Goal: Task Accomplishment & Management: Use online tool/utility

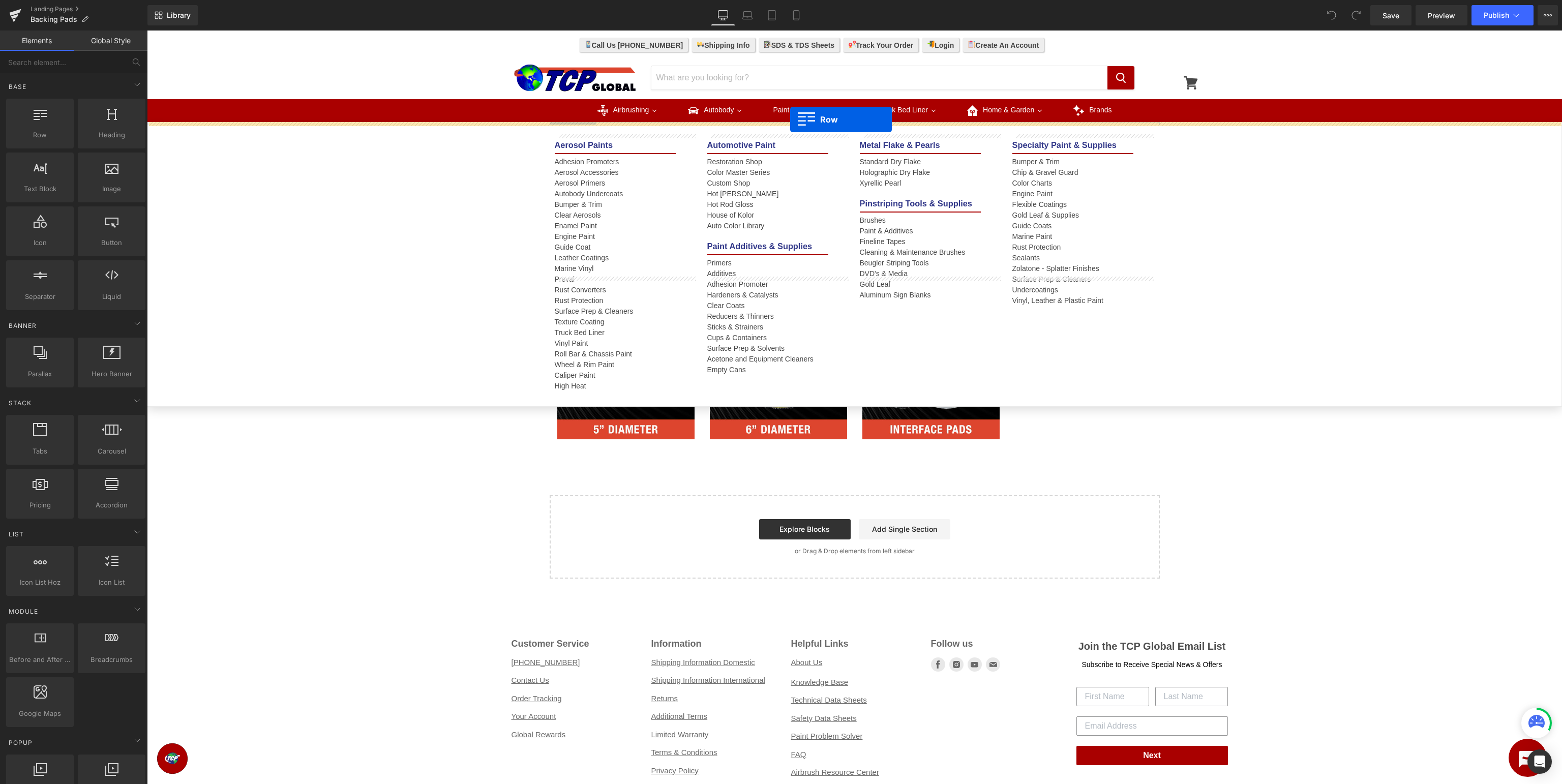
drag, startPoint x: 195, startPoint y: 156, endPoint x: 790, endPoint y: 119, distance: 596.1
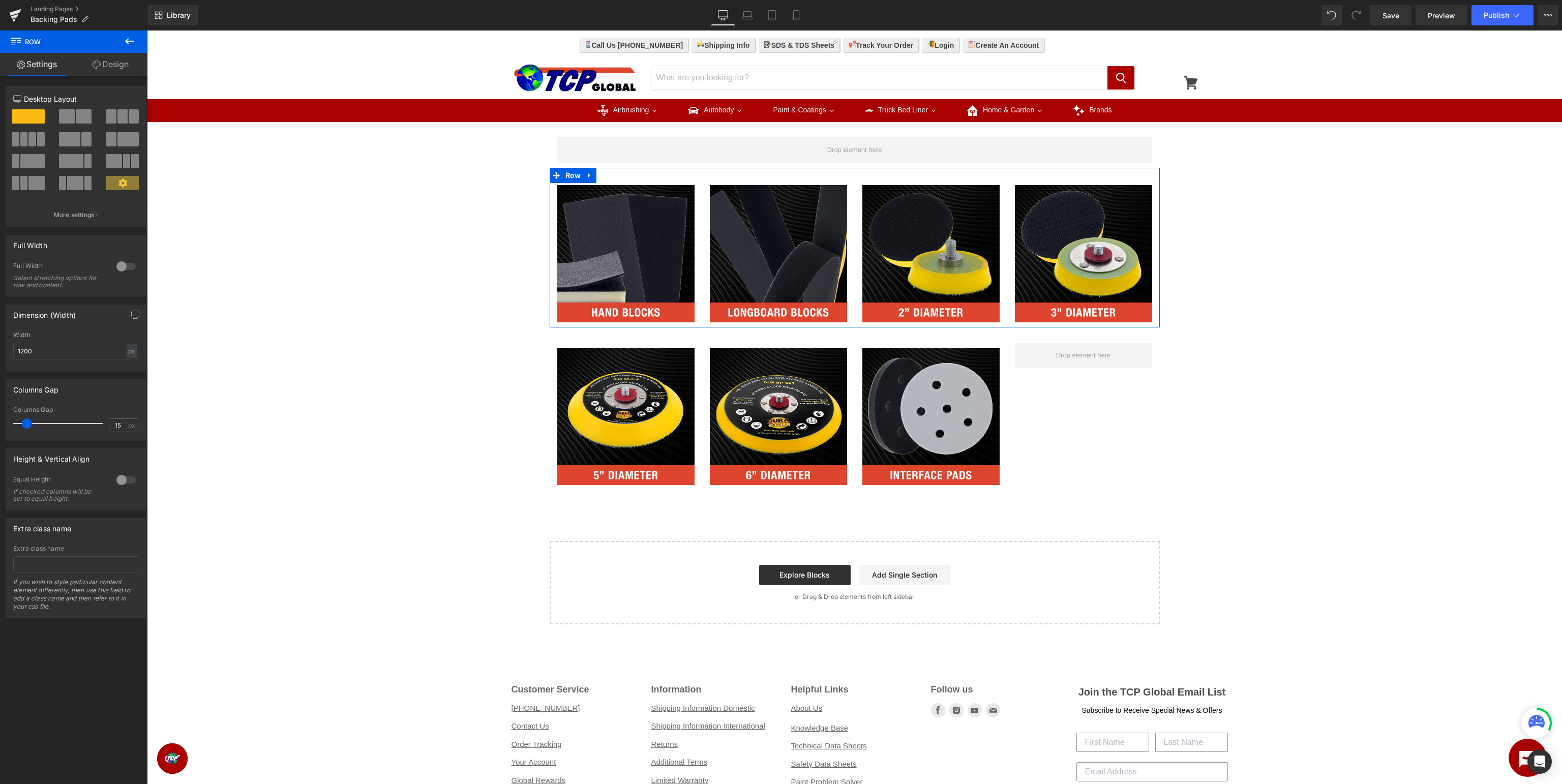
click at [1327, 447] on div "Row Image Image Image Image Row Image Image Image Row Select your layout" at bounding box center [854, 373] width 1415 height 502
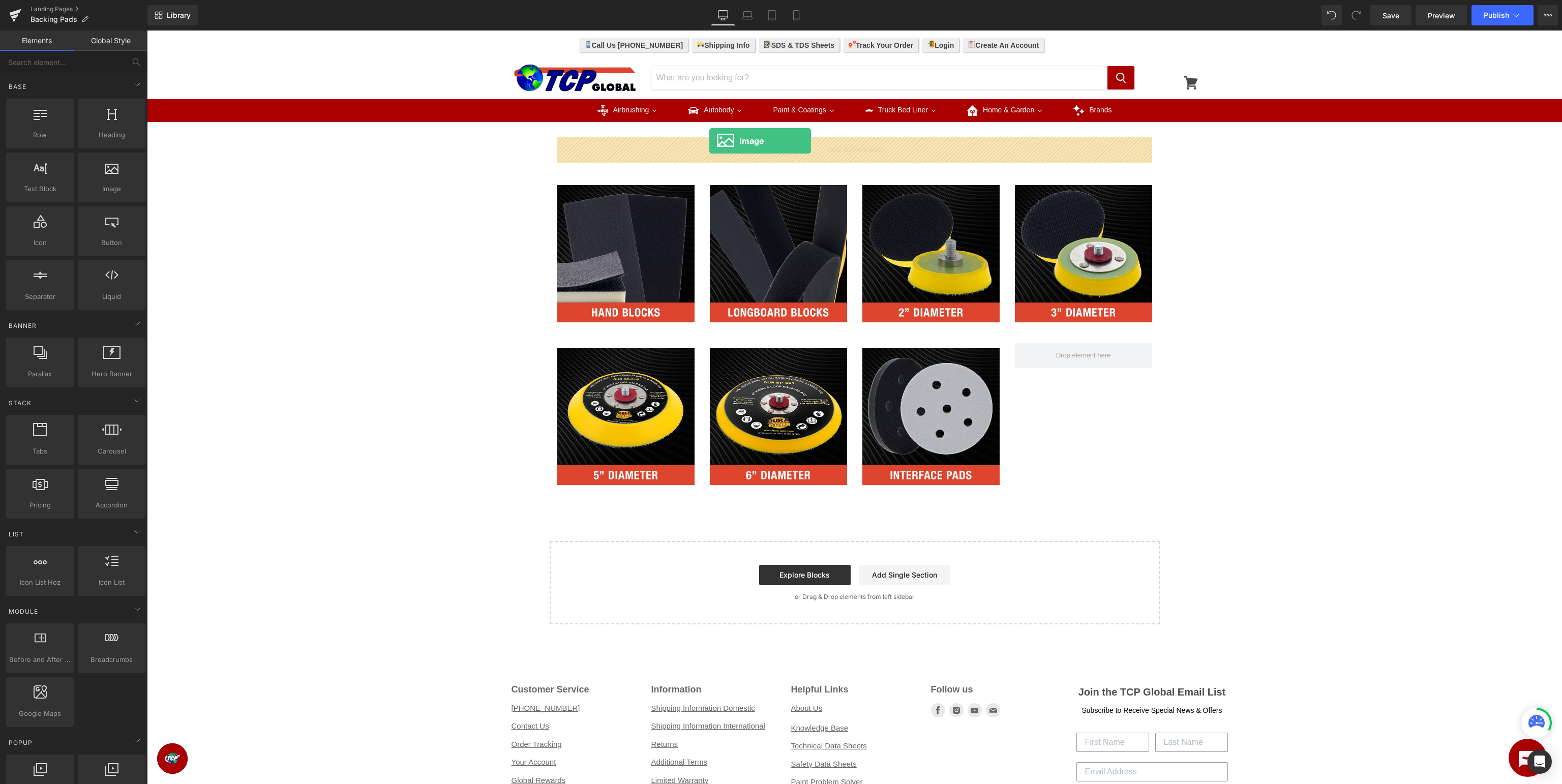
drag, startPoint x: 266, startPoint y: 203, endPoint x: 709, endPoint y: 141, distance: 447.3
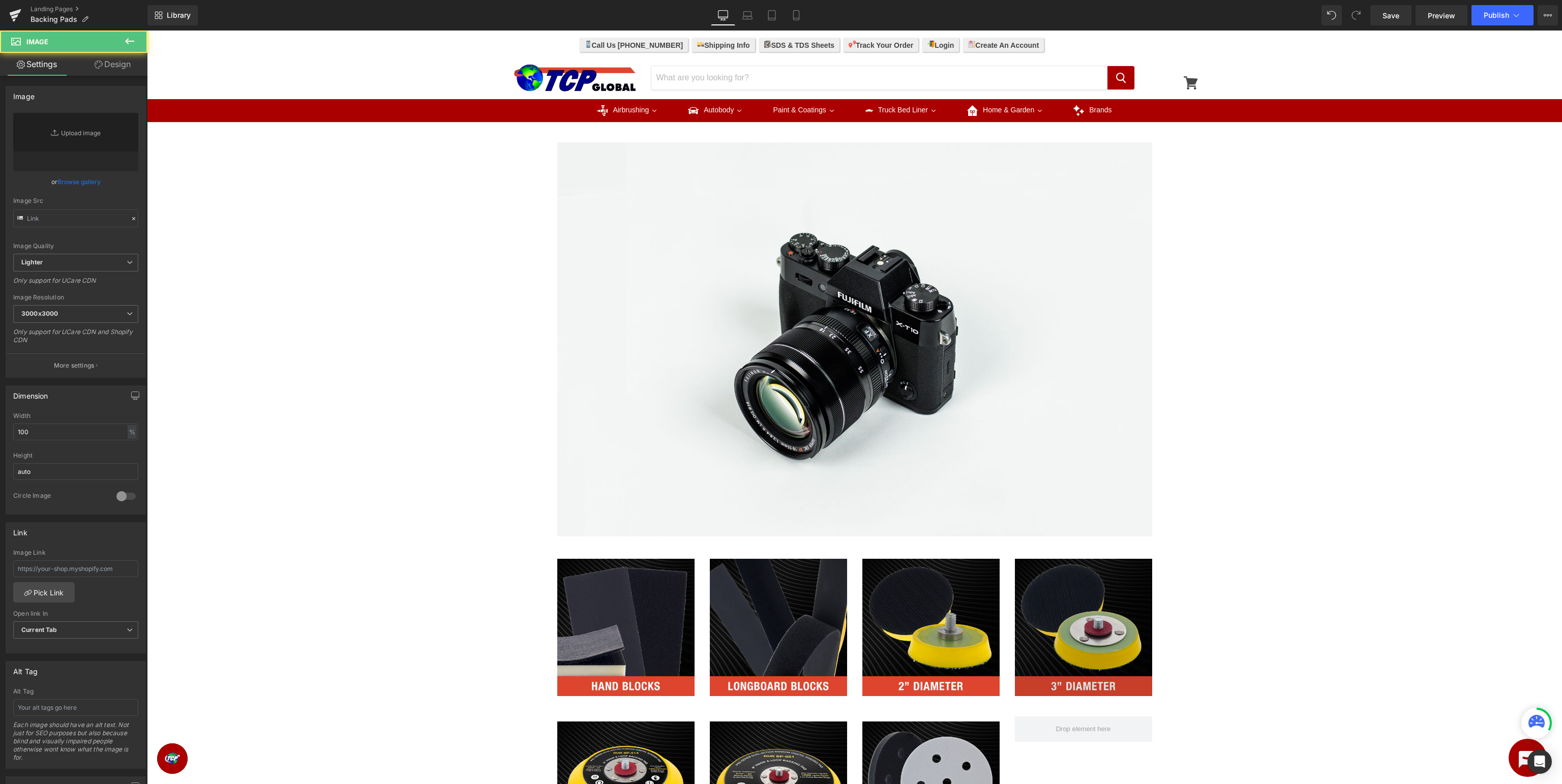
type input "//[DOMAIN_NAME][URL]"
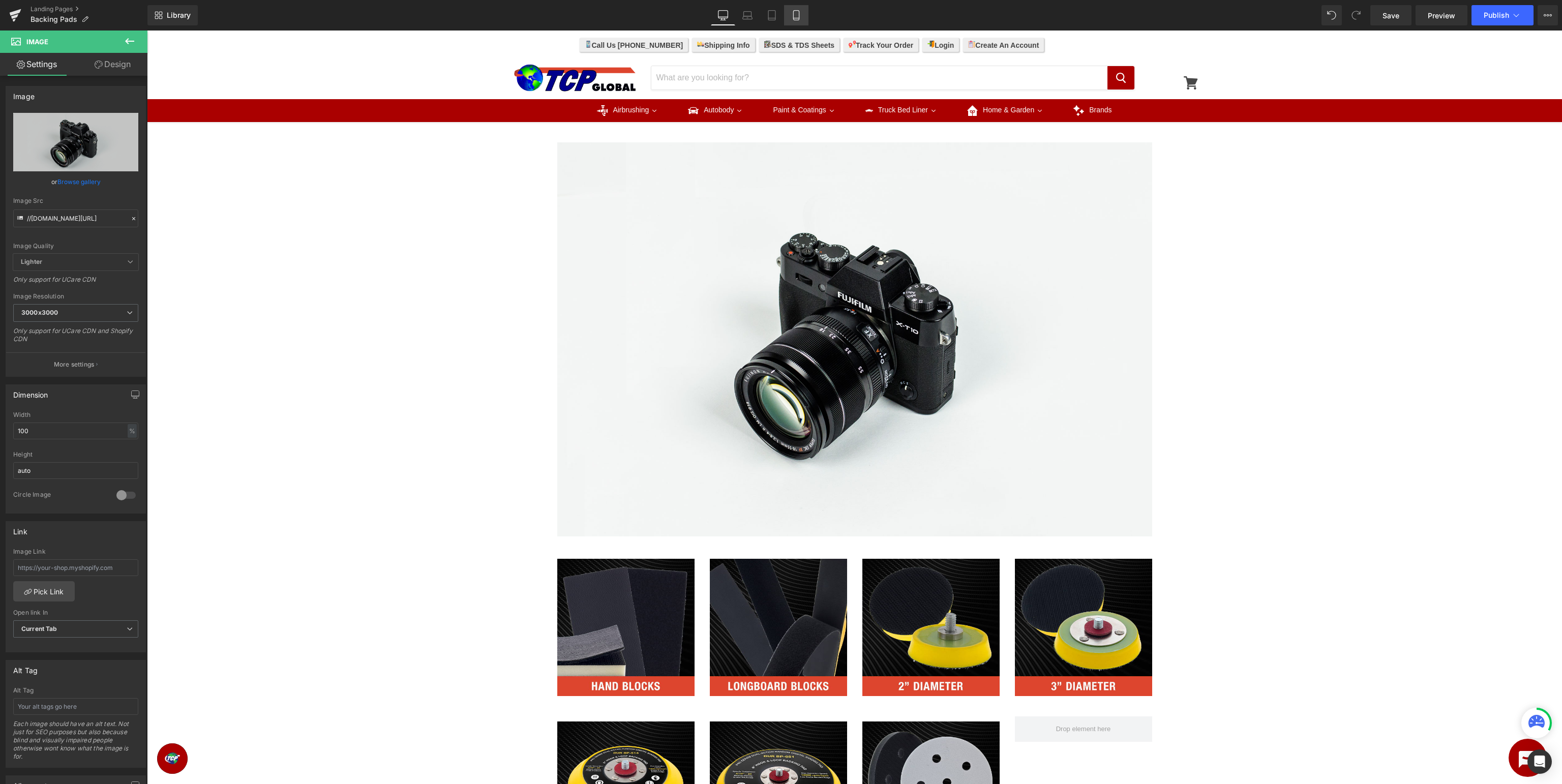
click at [799, 15] on icon at bounding box center [796, 16] width 5 height 10
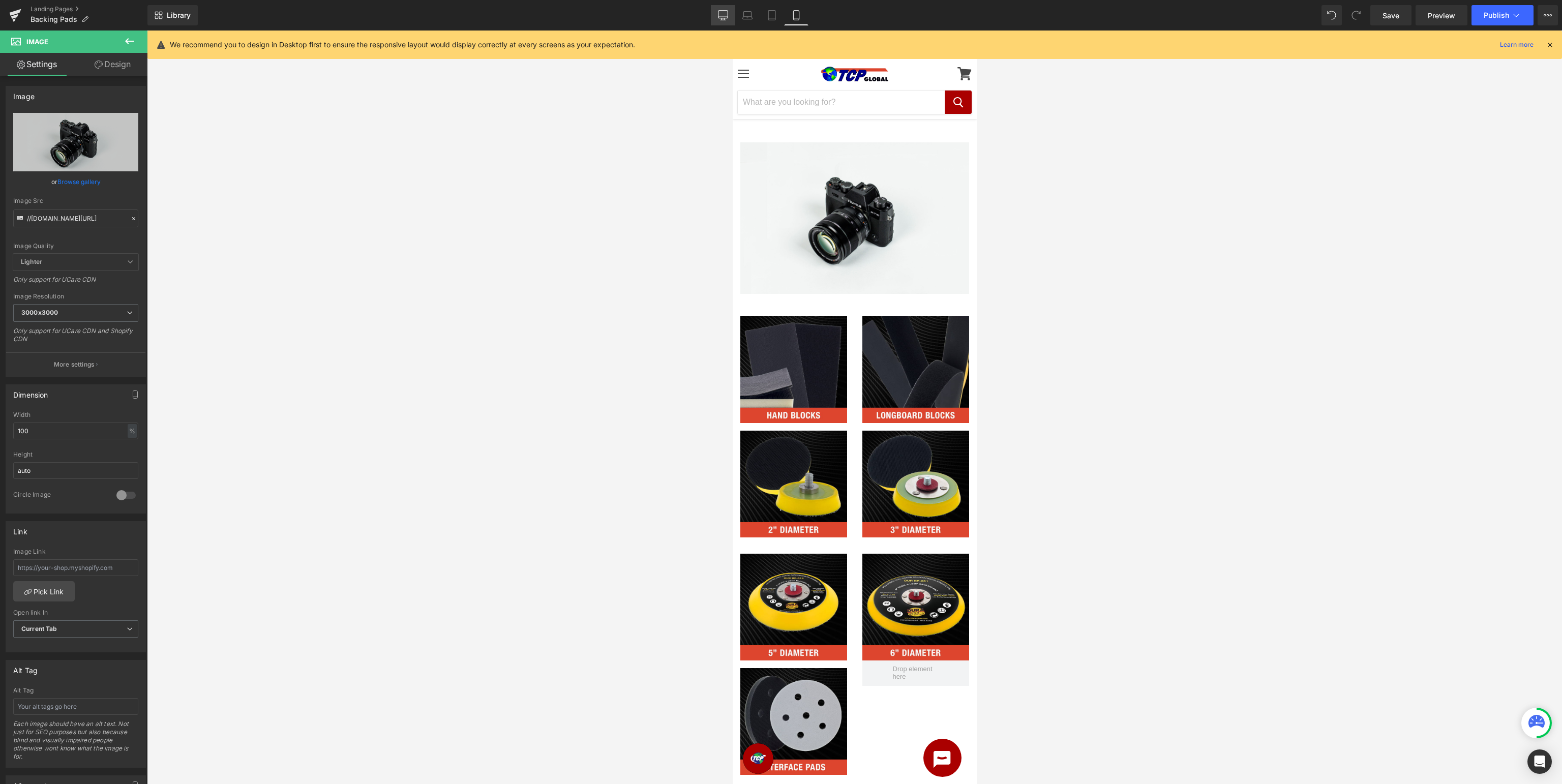
click at [727, 15] on icon at bounding box center [723, 15] width 10 height 10
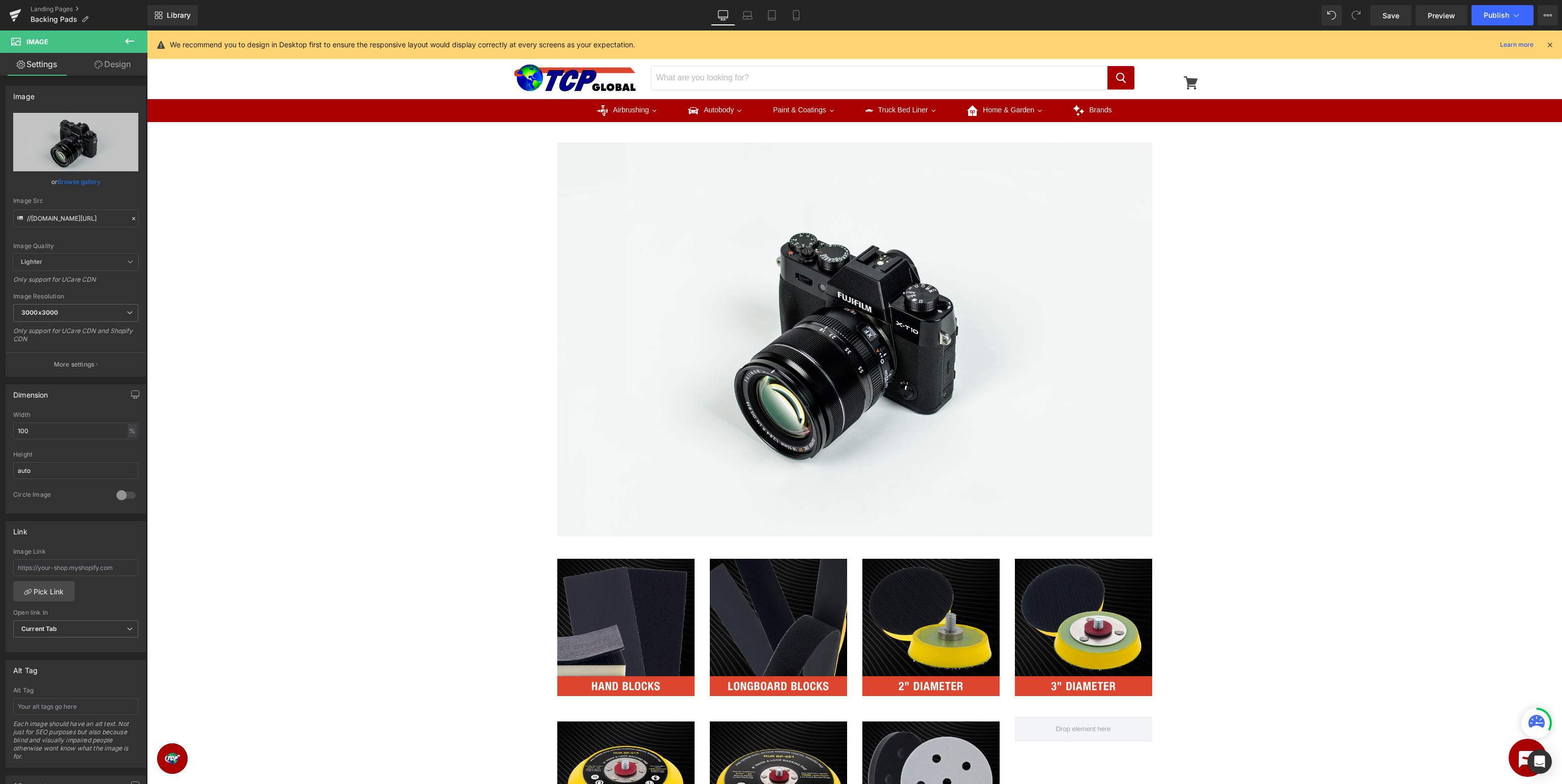
click at [1449, 363] on div "Image Row Image Image Image Image Row Image Image Image Row Select your layout" at bounding box center [854, 560] width 1415 height 876
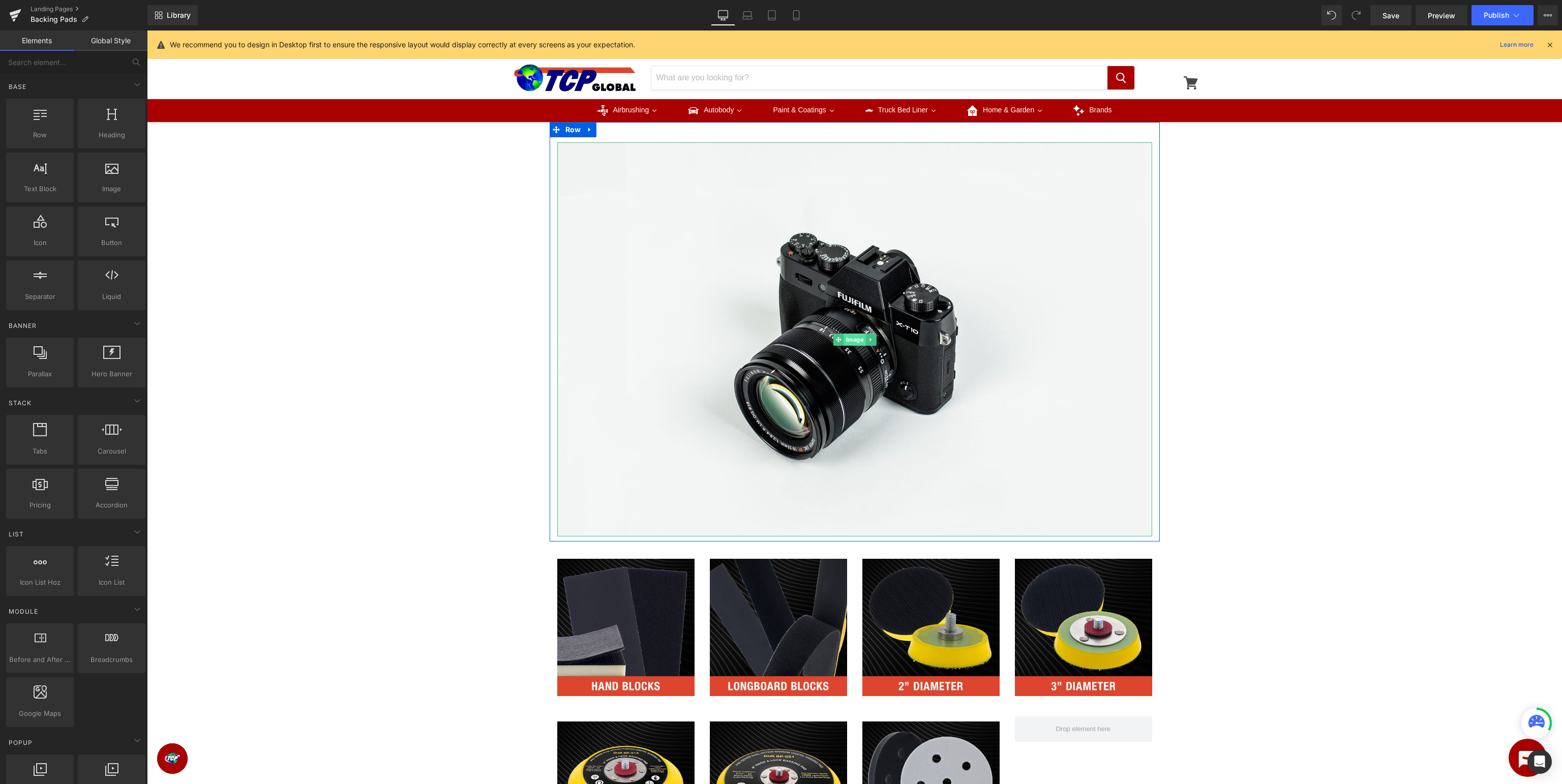
click at [855, 342] on span "Image" at bounding box center [854, 340] width 22 height 12
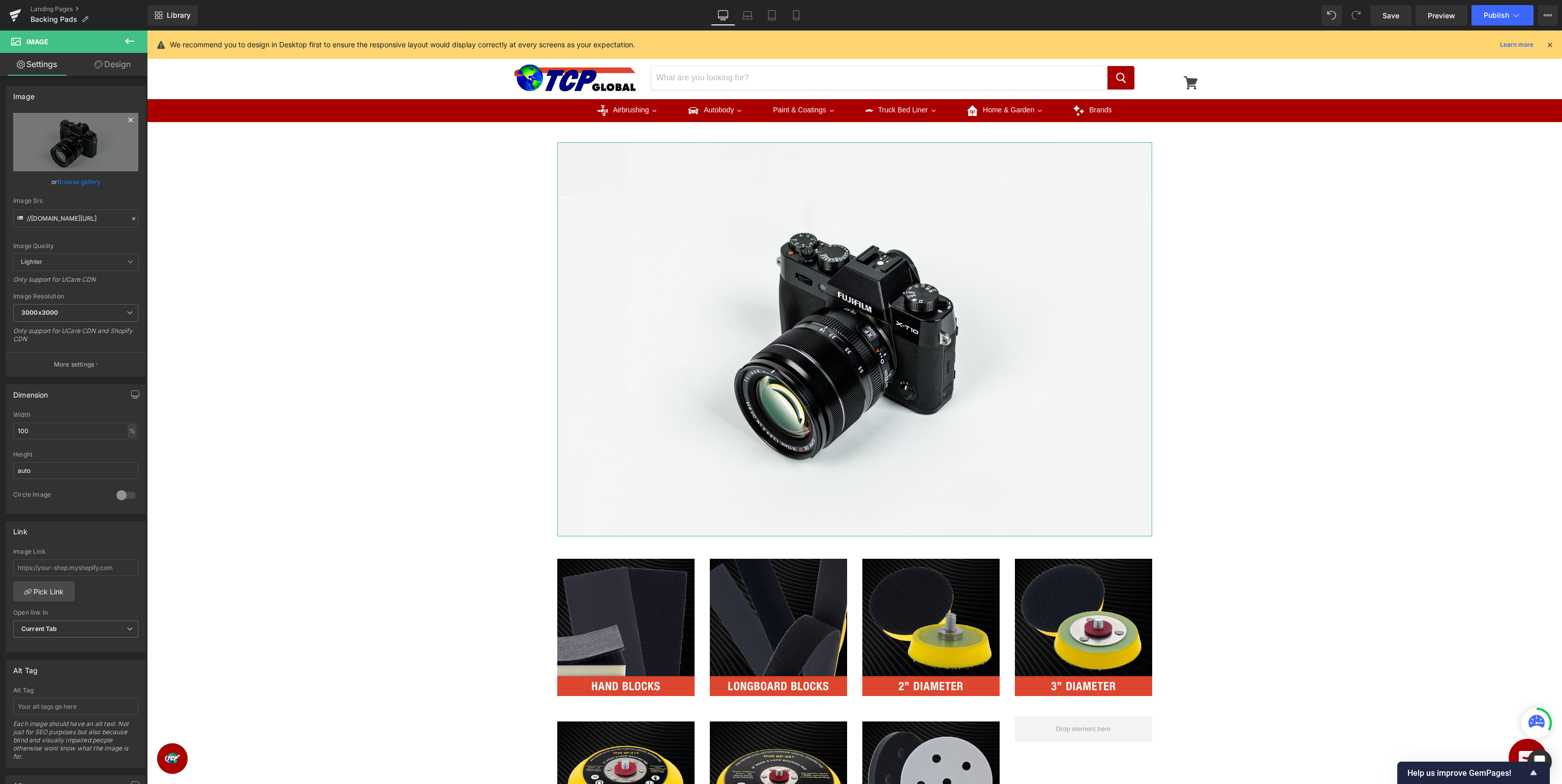
click at [131, 121] on icon at bounding box center [130, 120] width 5 height 5
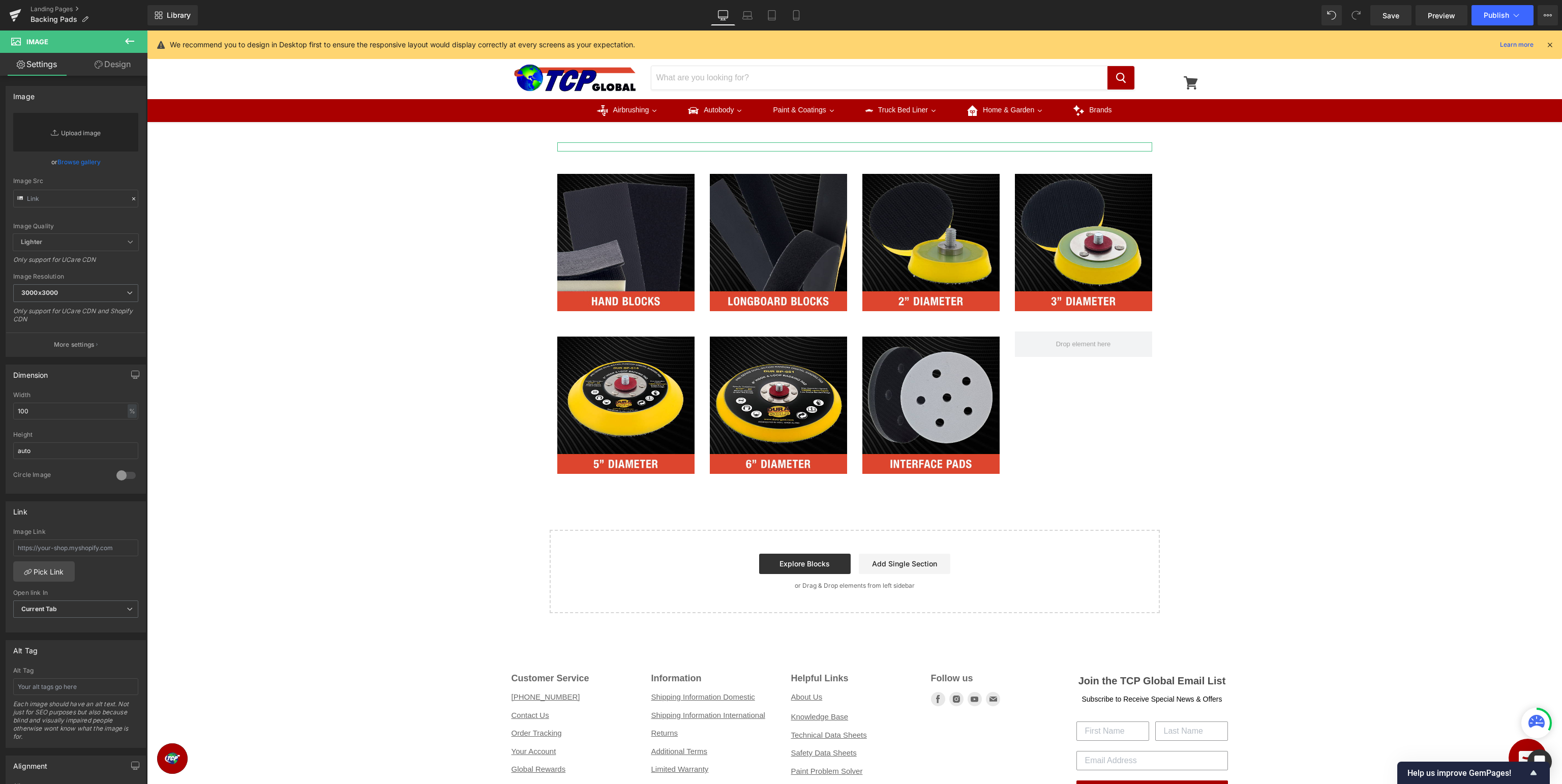
click at [93, 132] on link "Replace Image" at bounding box center [76, 132] width 125 height 39
type input "C:\fakepath\DUR_header.jpg"
type input "[URL][DOMAIN_NAME]"
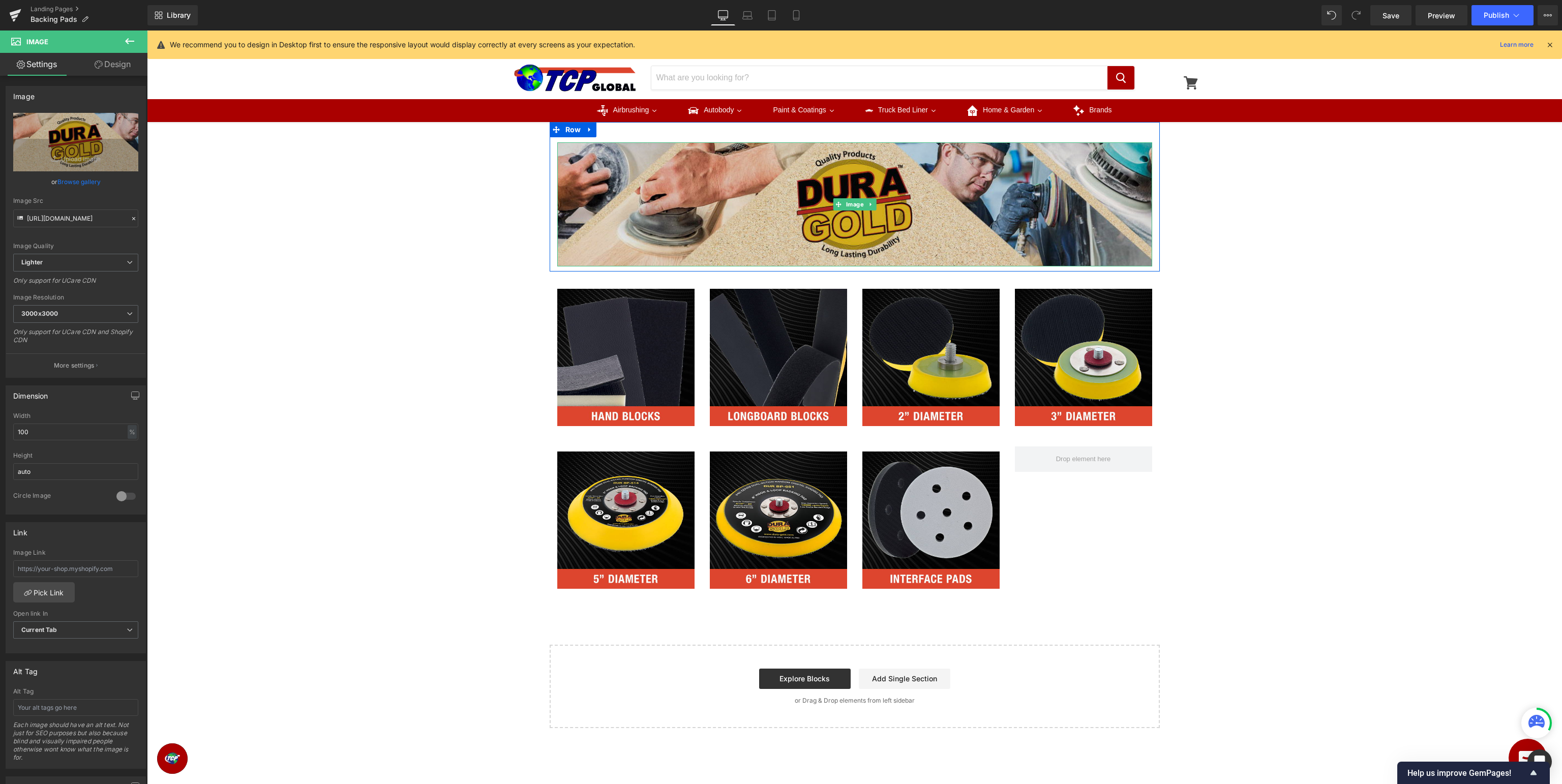
click at [915, 189] on img at bounding box center [854, 204] width 595 height 124
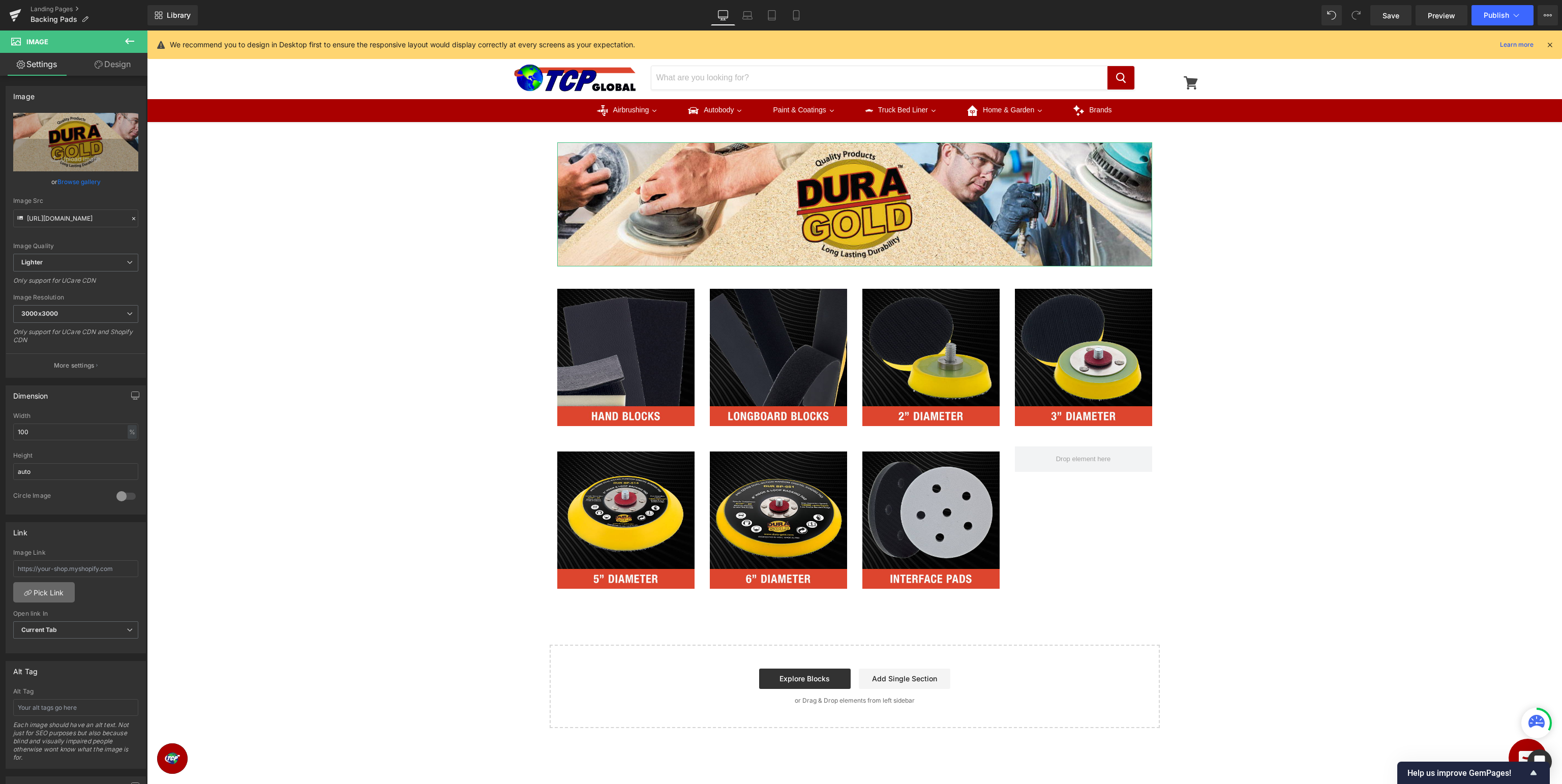
click at [46, 595] on link "Pick Link" at bounding box center [44, 592] width 61 height 21
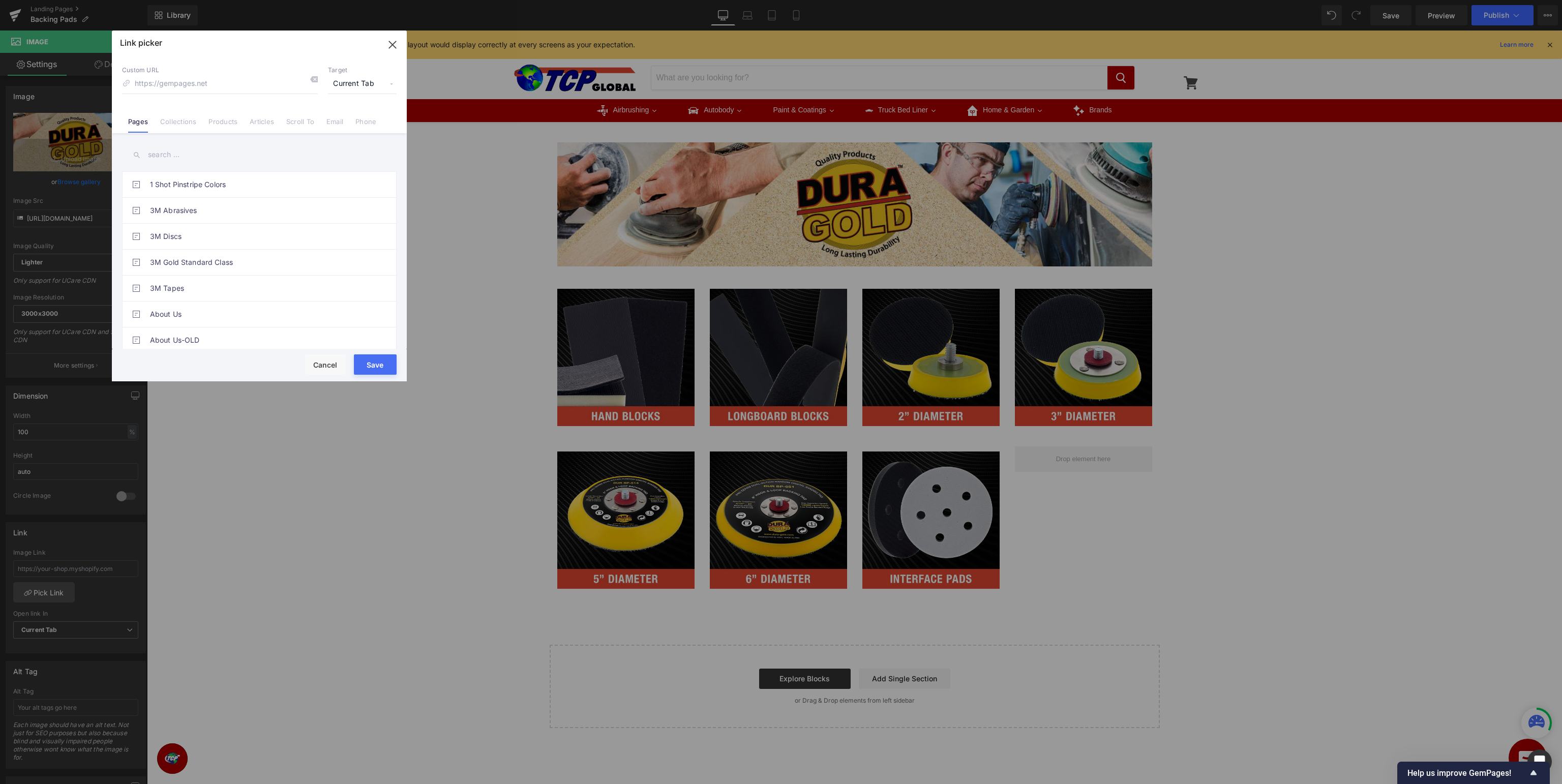
click at [231, 164] on input "text" at bounding box center [259, 155] width 275 height 23
click at [163, 155] on input "duragold" at bounding box center [259, 155] width 275 height 23
type input "dura-gold"
click at [304, 186] on link "Dura-Gold - Homepage" at bounding box center [261, 184] width 224 height 25
type input "/pages/brand-dura-gold"
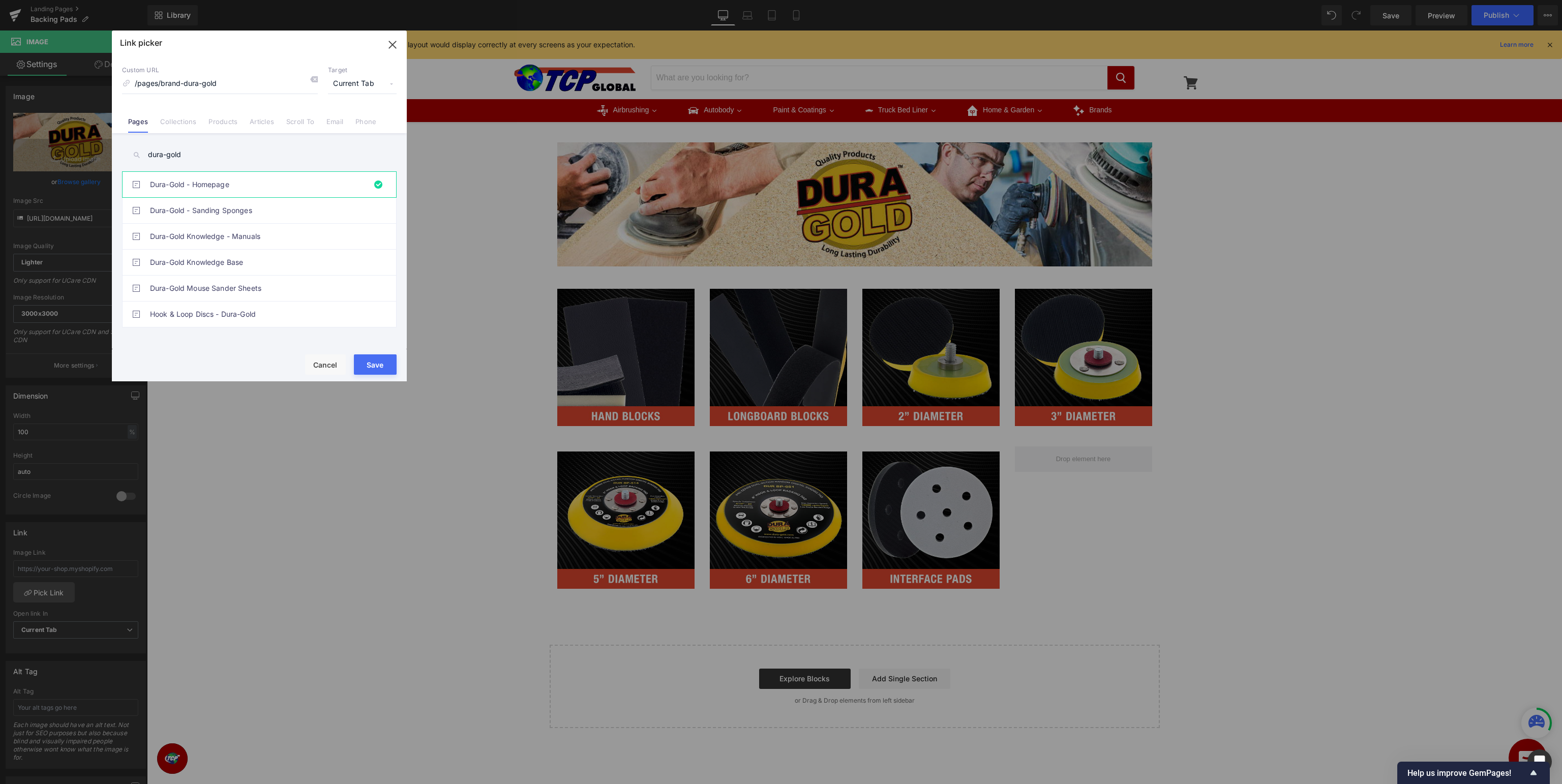
click at [384, 367] on button "Save" at bounding box center [375, 364] width 42 height 21
type input "/pages/brand-dura-gold"
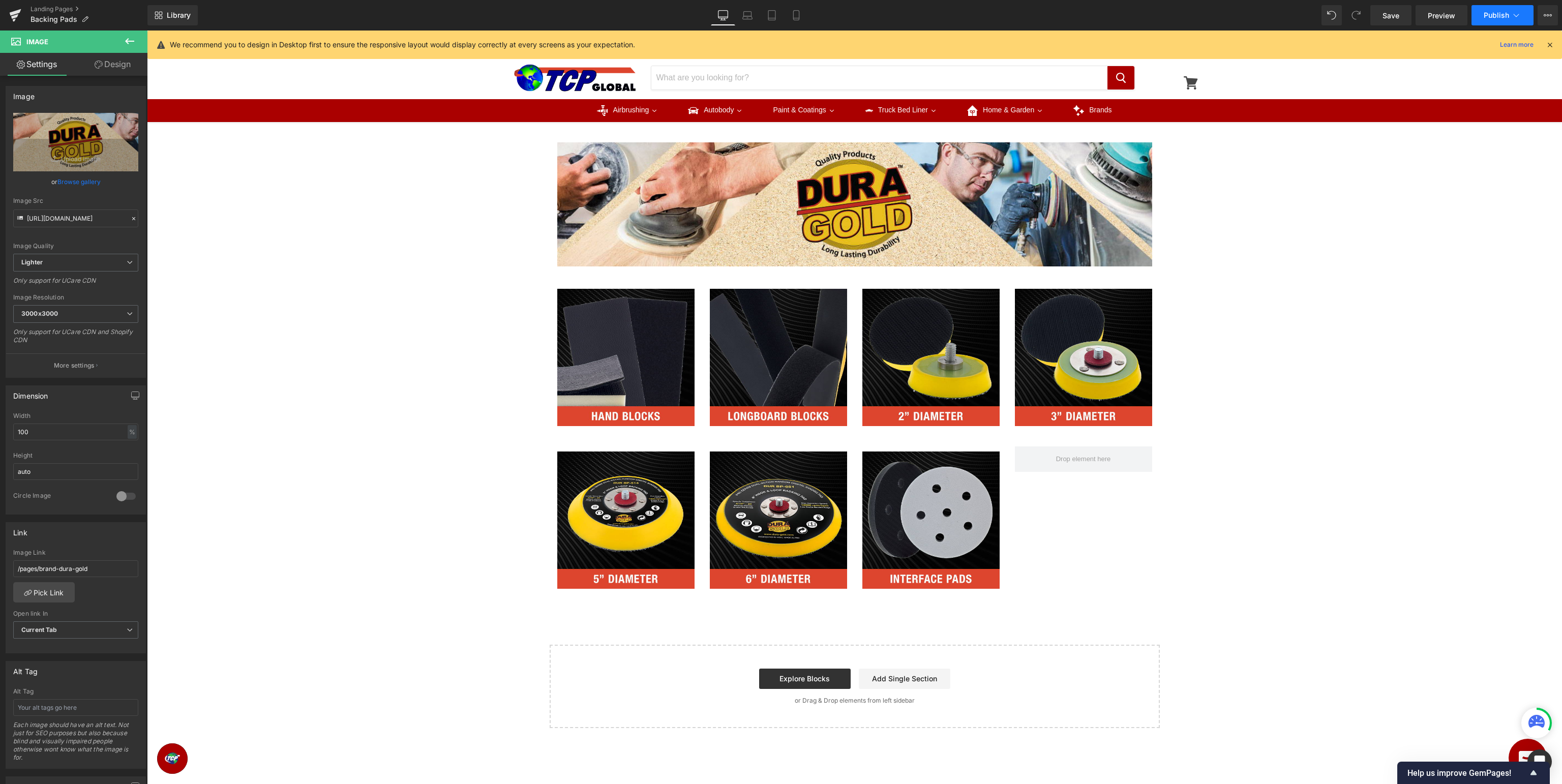
click at [1526, 18] on button "Publish" at bounding box center [1503, 15] width 62 height 21
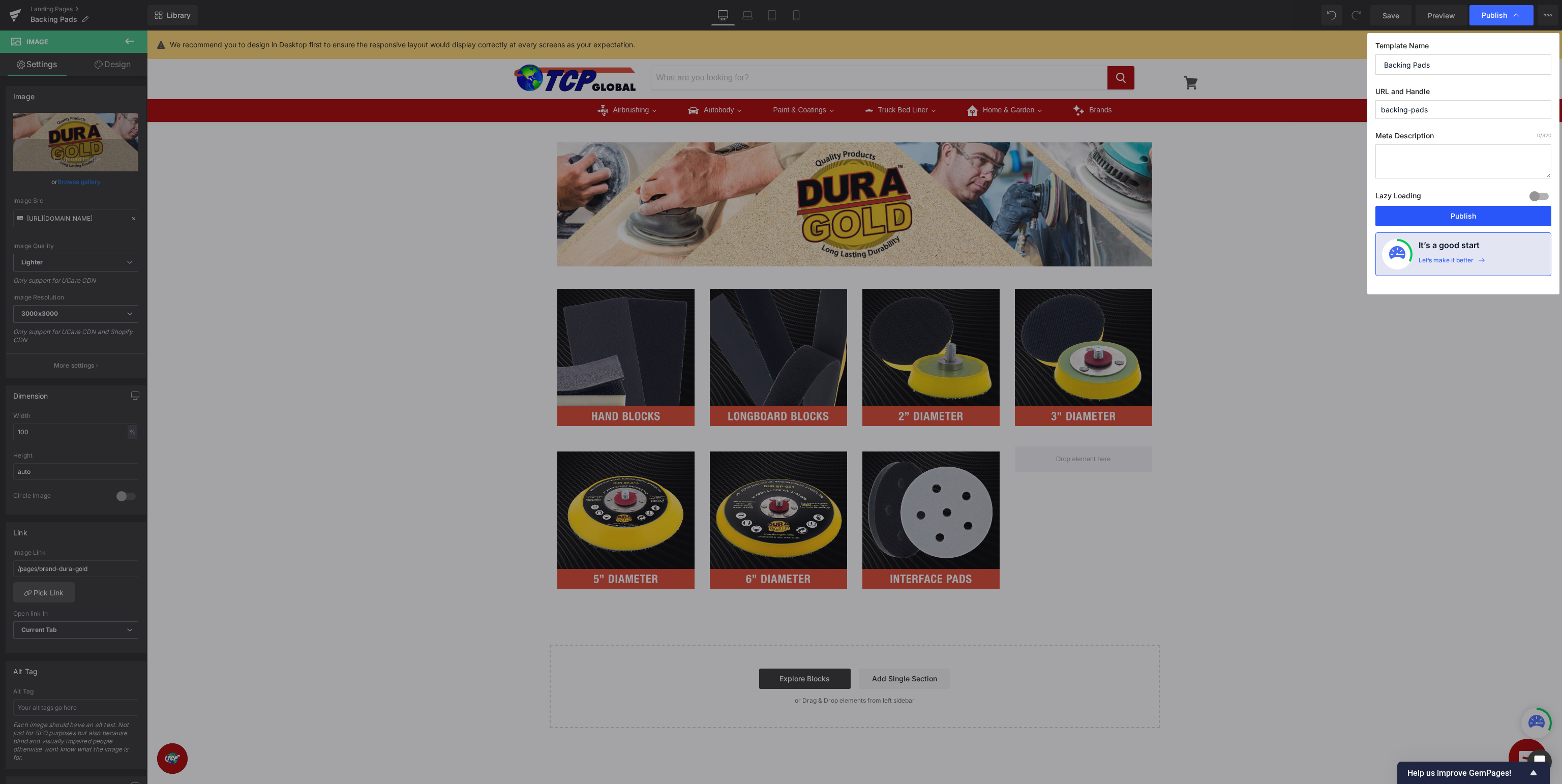
click at [1484, 213] on button "Publish" at bounding box center [1463, 216] width 176 height 21
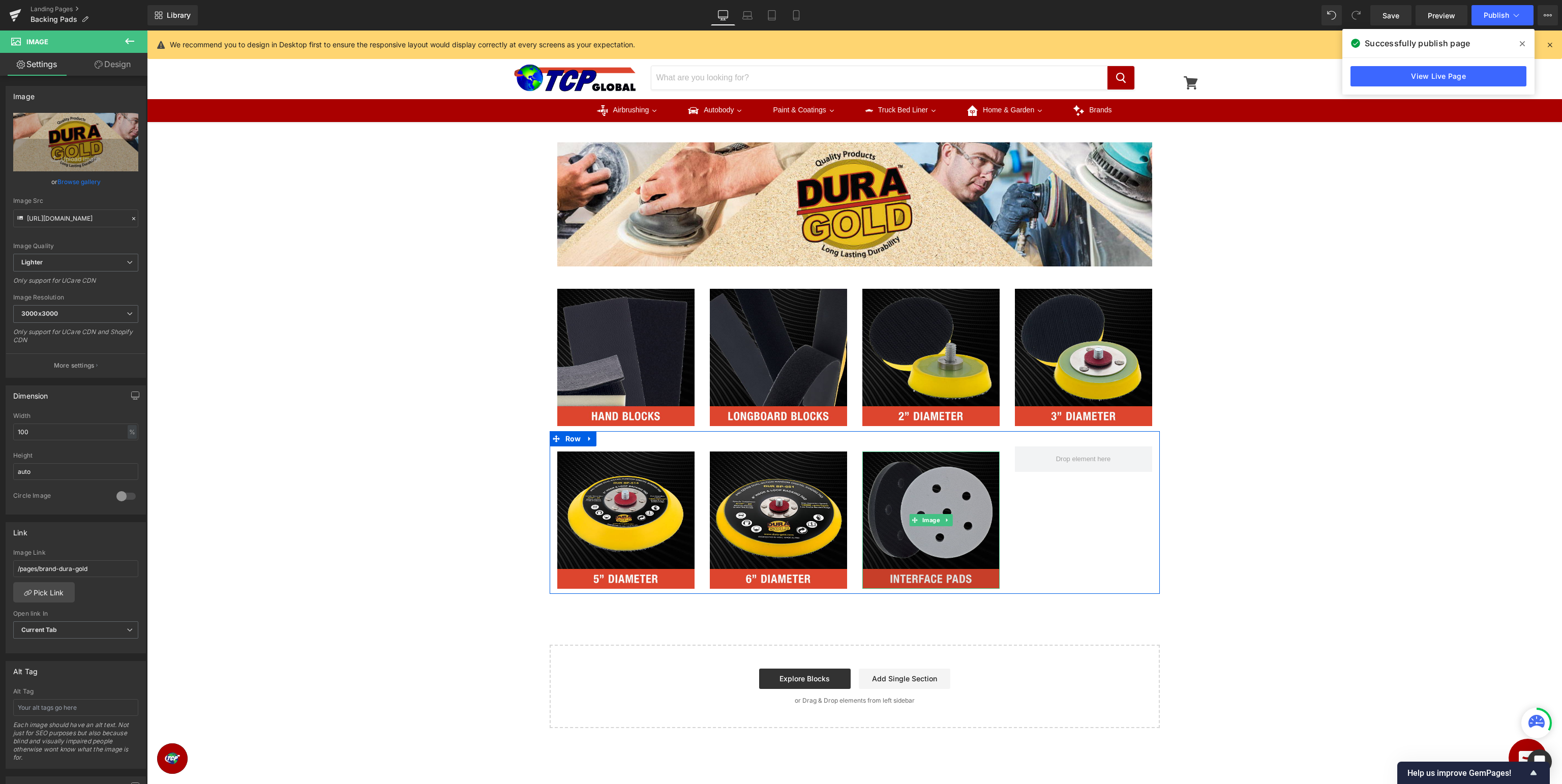
click at [974, 505] on img at bounding box center [931, 520] width 137 height 137
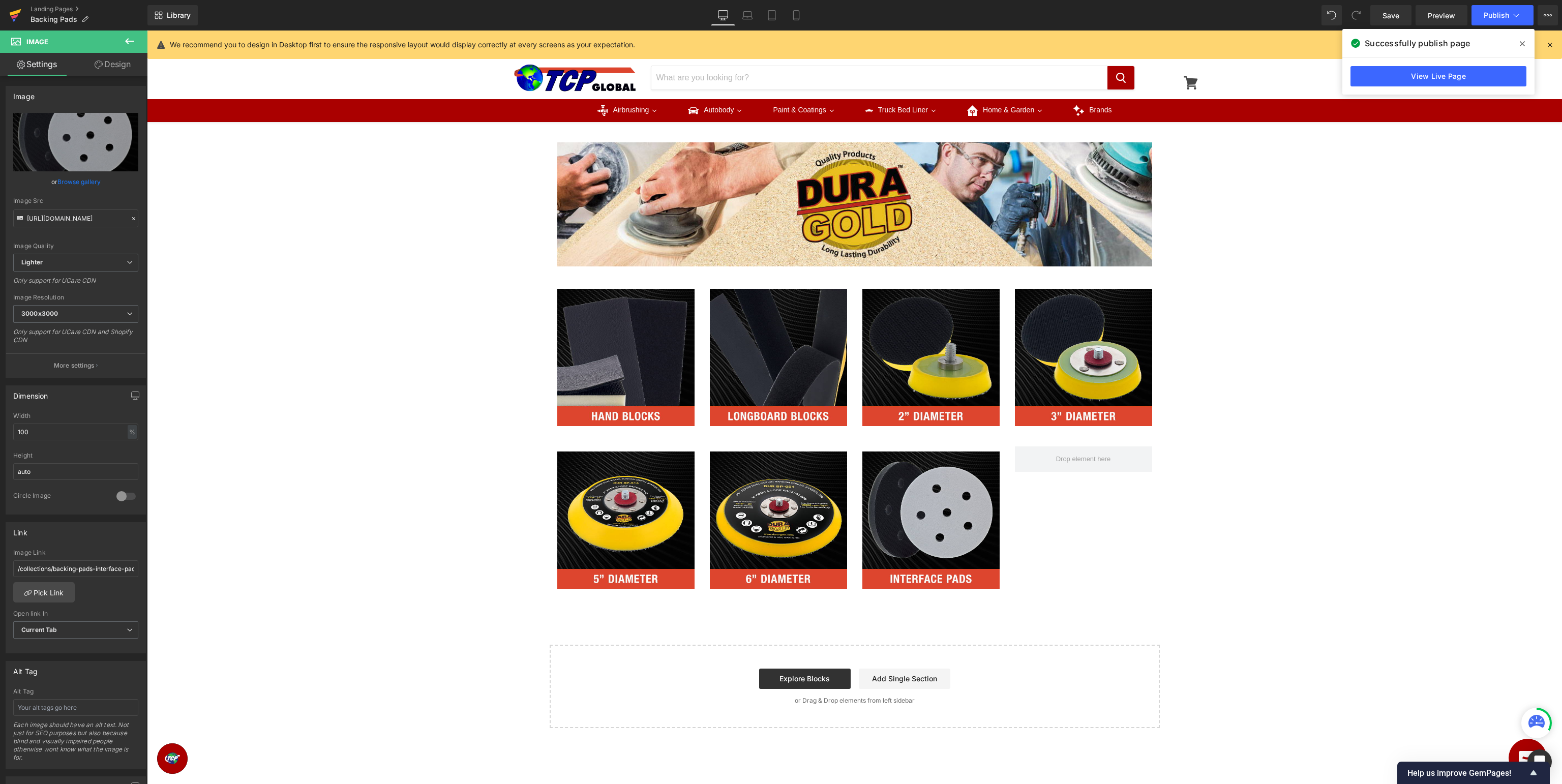
click at [15, 11] on icon at bounding box center [15, 15] width 12 height 25
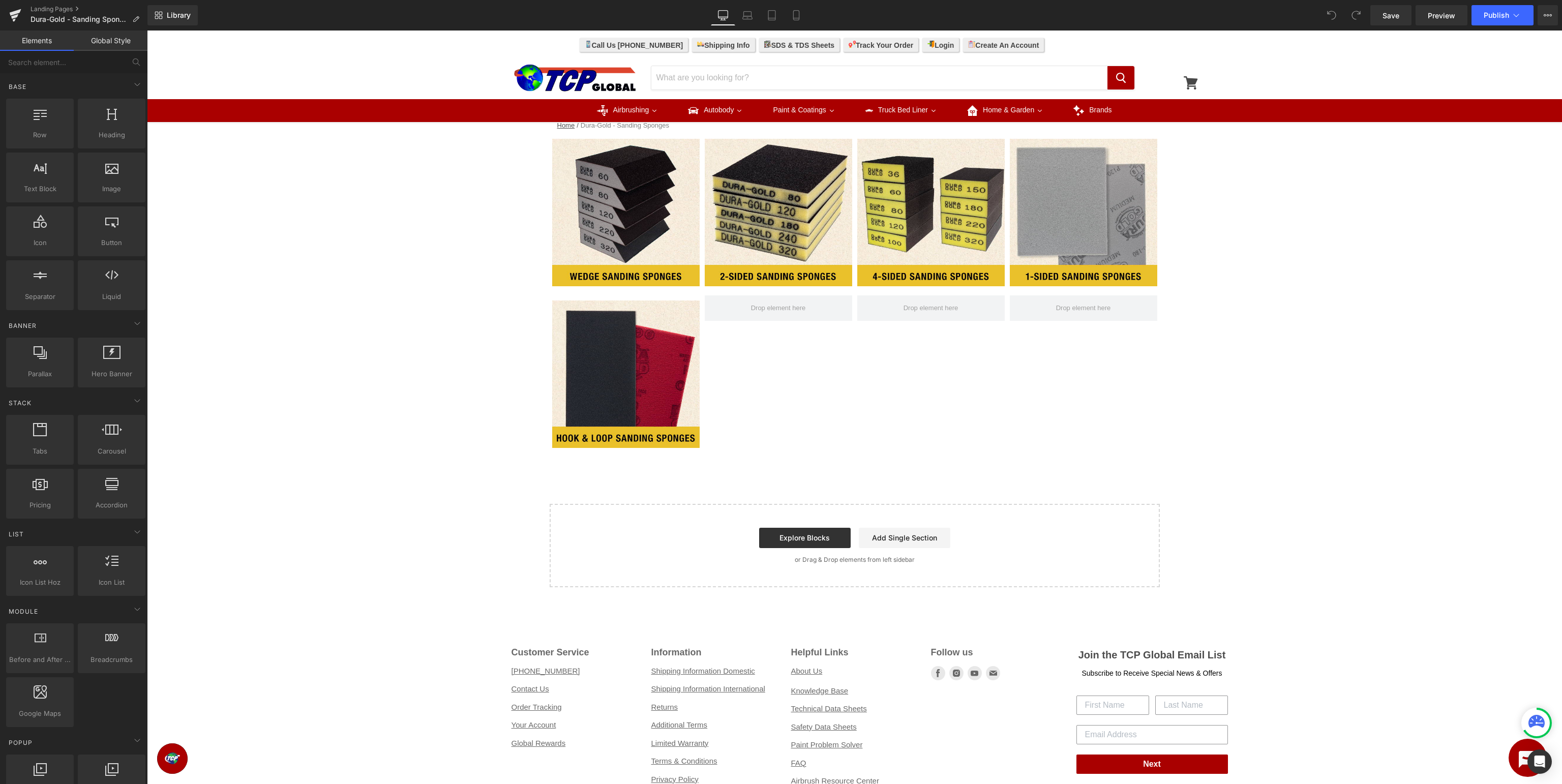
click at [1312, 490] on div "Home / Dura-Gold - Sanding Sponges Breadcrumbs Row Image Image Image Image Row …" at bounding box center [854, 354] width 1415 height 465
click at [577, 130] on link "Row" at bounding box center [566, 137] width 34 height 15
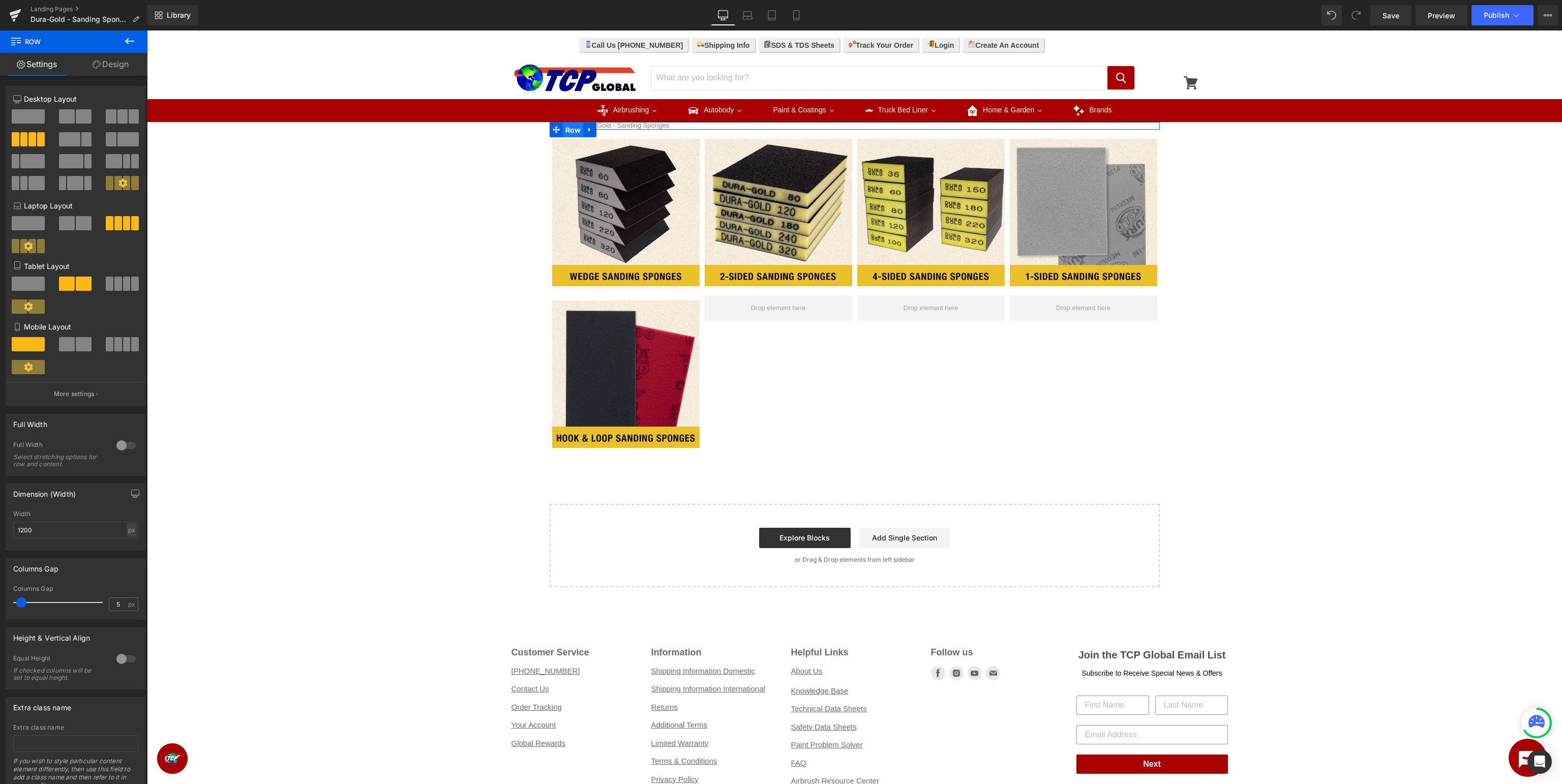
click at [575, 123] on span "Row" at bounding box center [573, 130] width 21 height 15
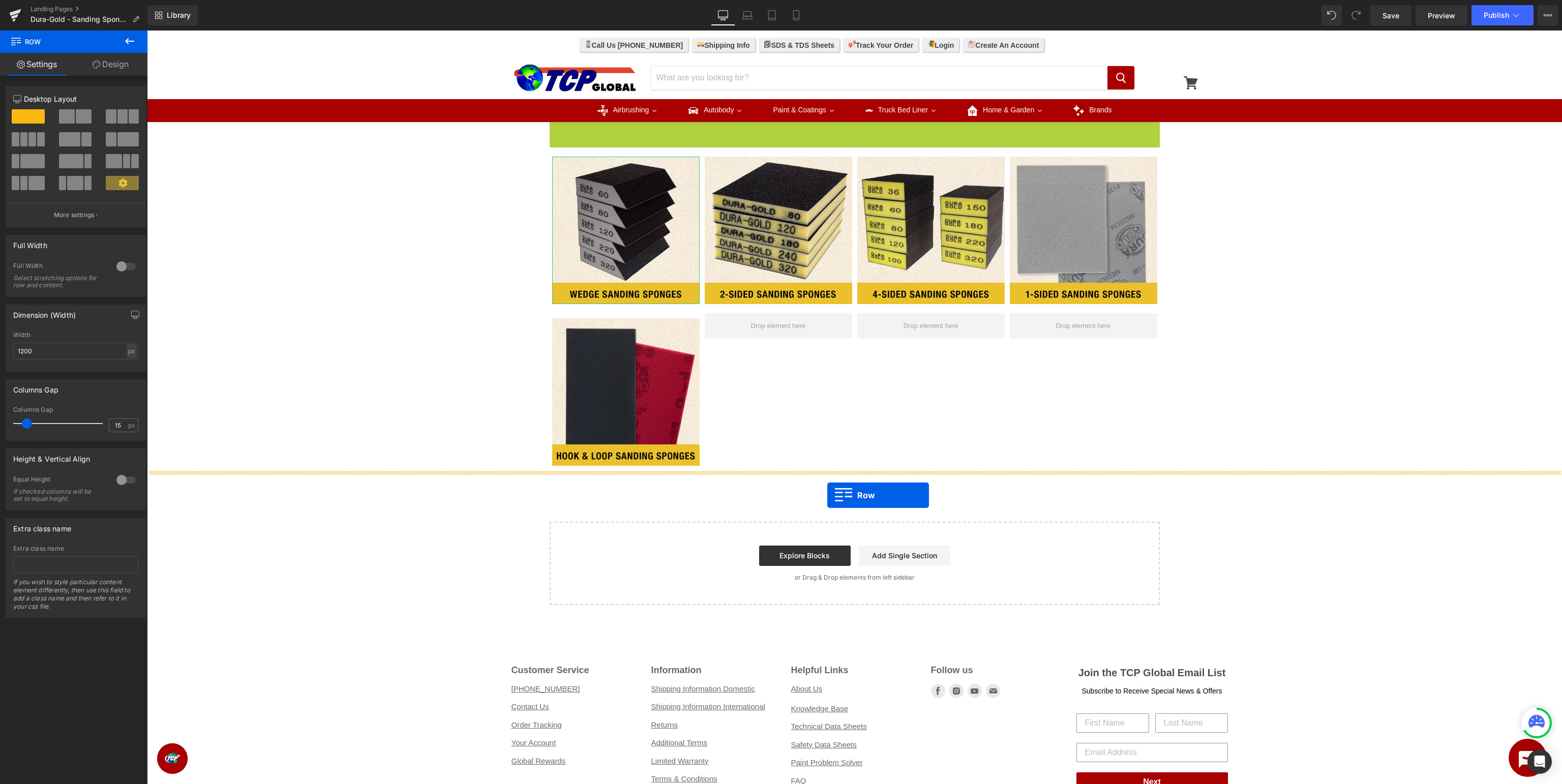
drag, startPoint x: 574, startPoint y: 127, endPoint x: 827, endPoint y: 495, distance: 446.6
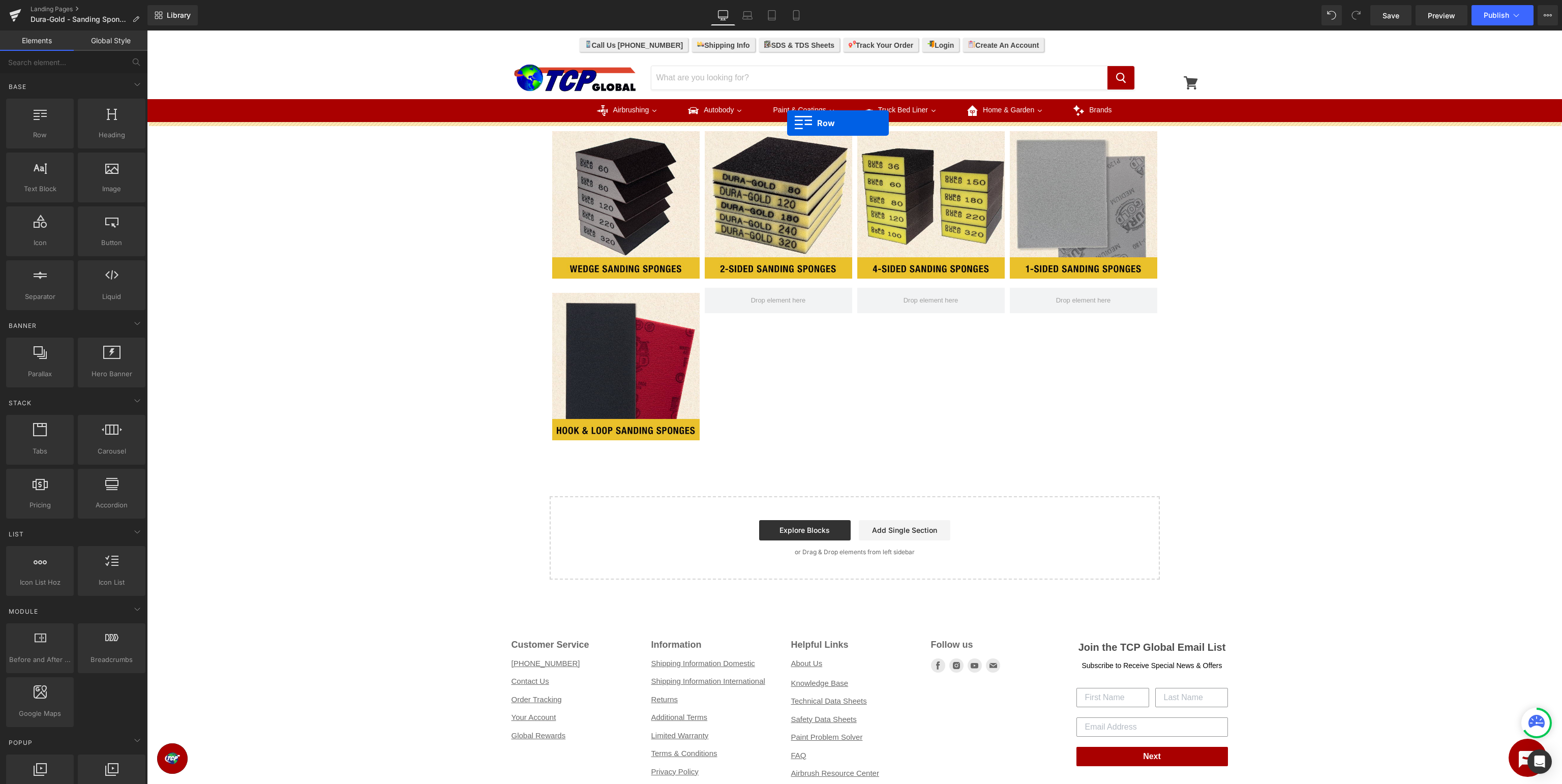
drag, startPoint x: 166, startPoint y: 120, endPoint x: 787, endPoint y: 123, distance: 621.0
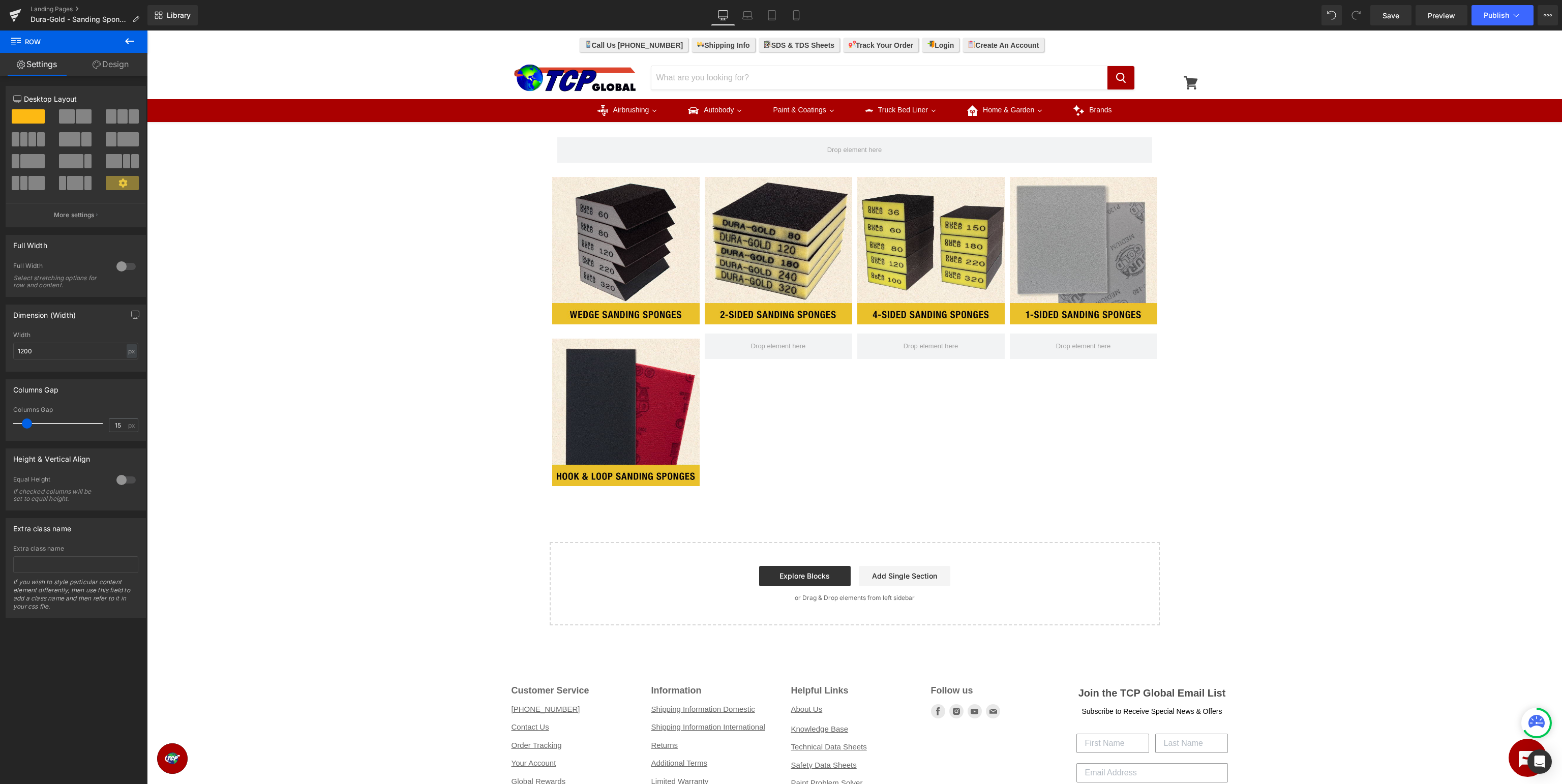
click at [134, 45] on icon at bounding box center [130, 41] width 12 height 12
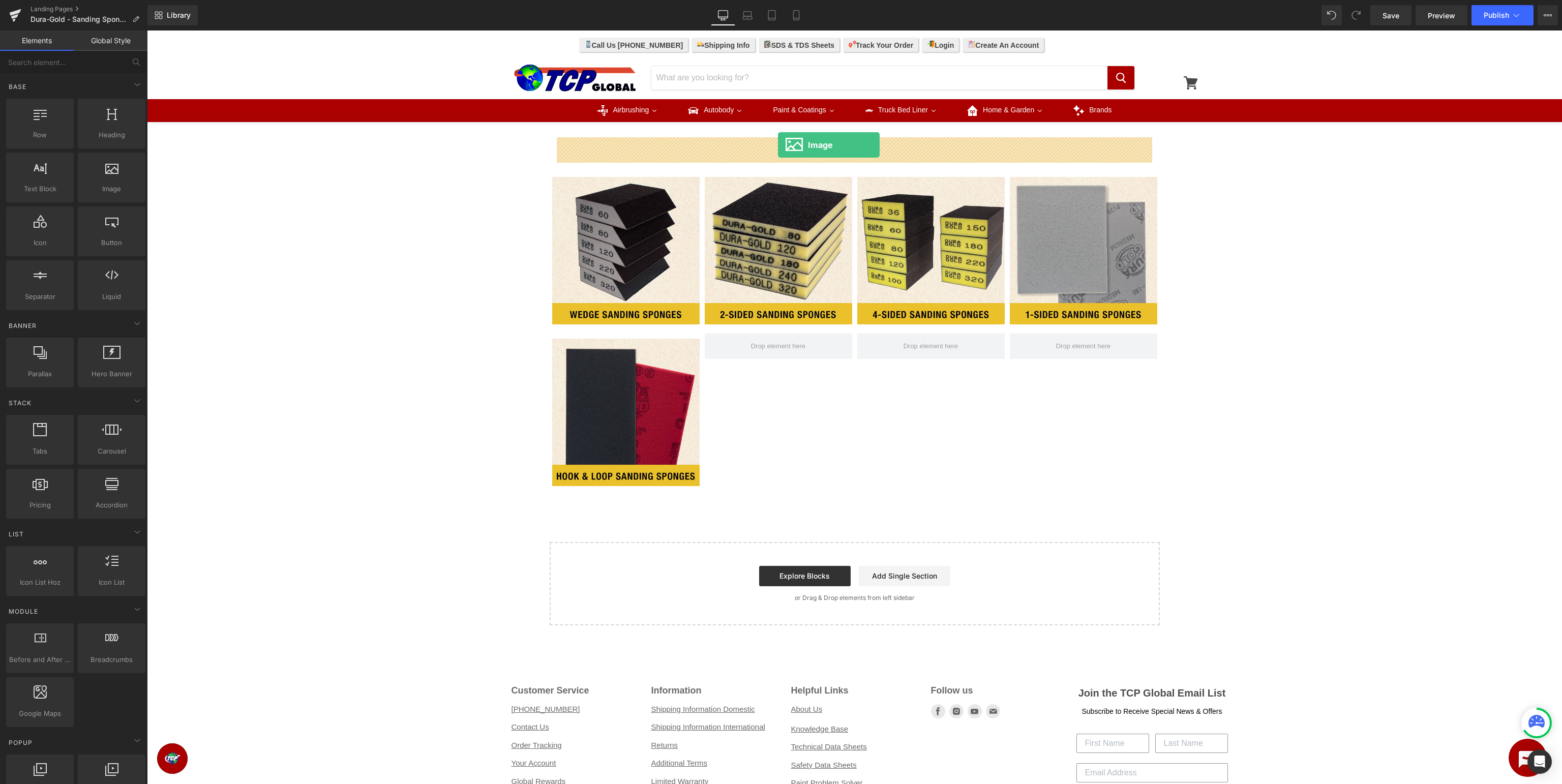
drag, startPoint x: 252, startPoint y: 212, endPoint x: 778, endPoint y: 145, distance: 530.2
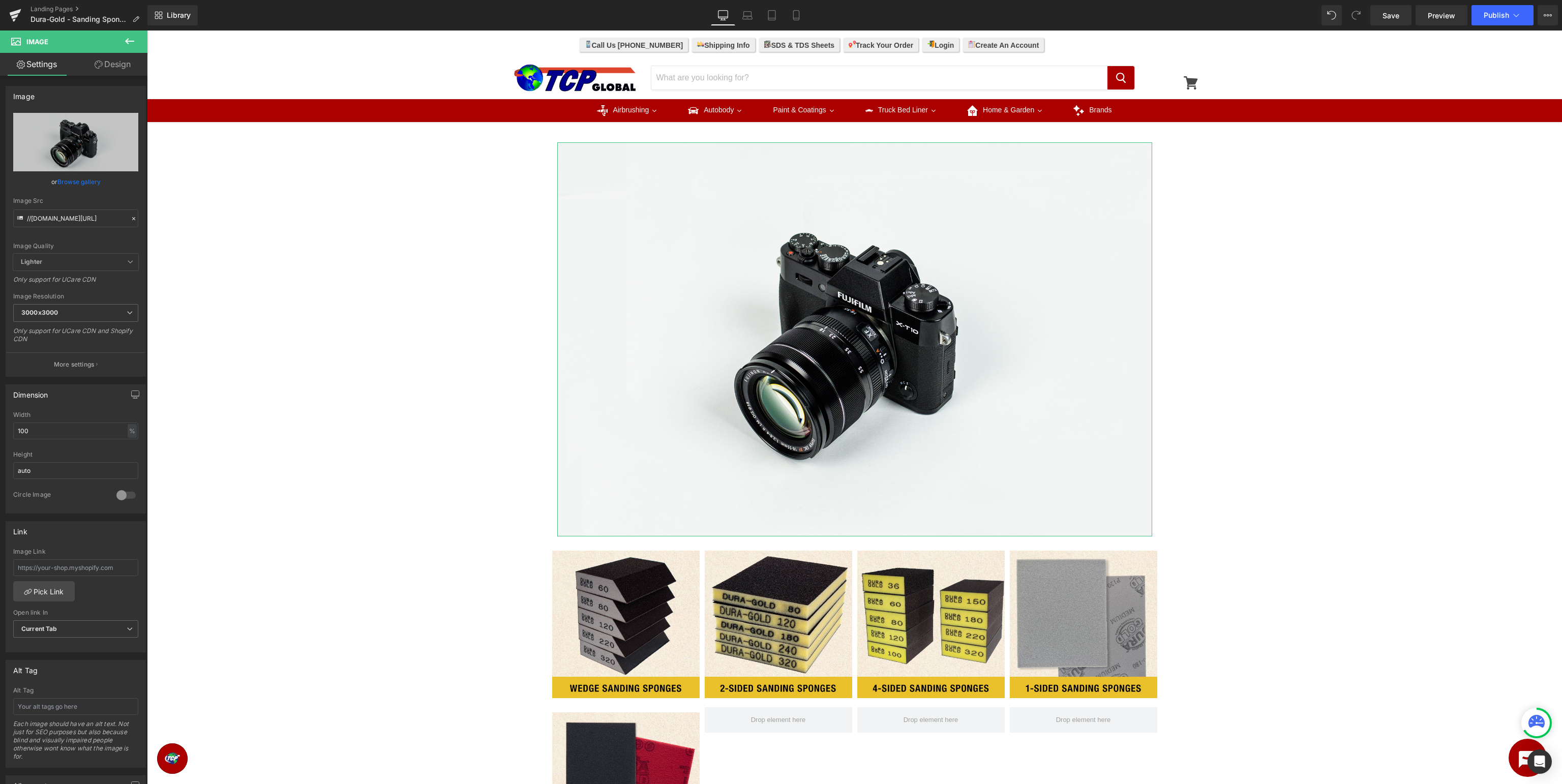
click at [93, 187] on link "Browse gallery" at bounding box center [79, 181] width 43 height 18
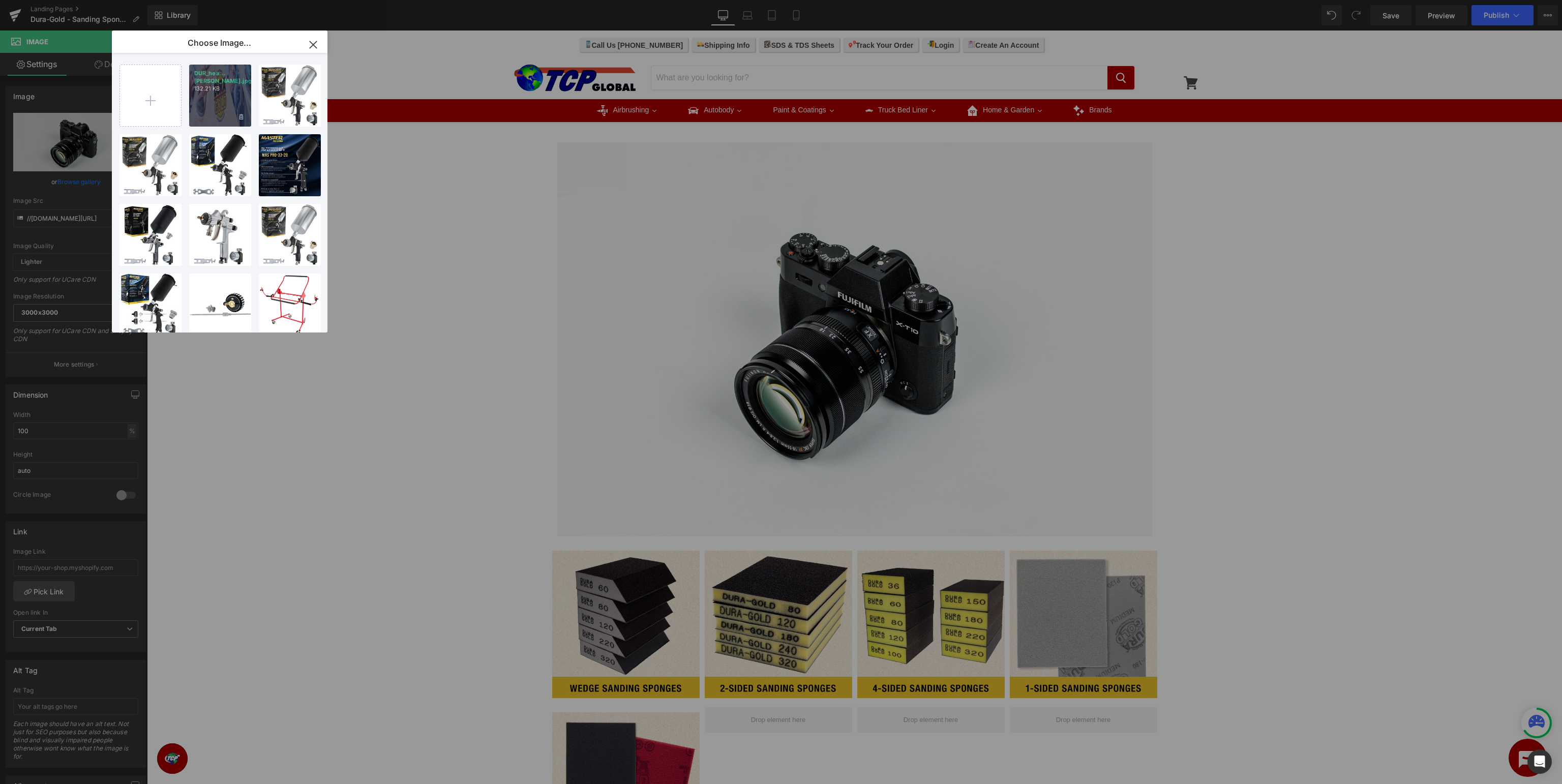
click at [221, 91] on div "DUR_hea...[PERSON_NAME].jpg 132.21 KB" at bounding box center [220, 95] width 62 height 62
type input "[URL][DOMAIN_NAME]"
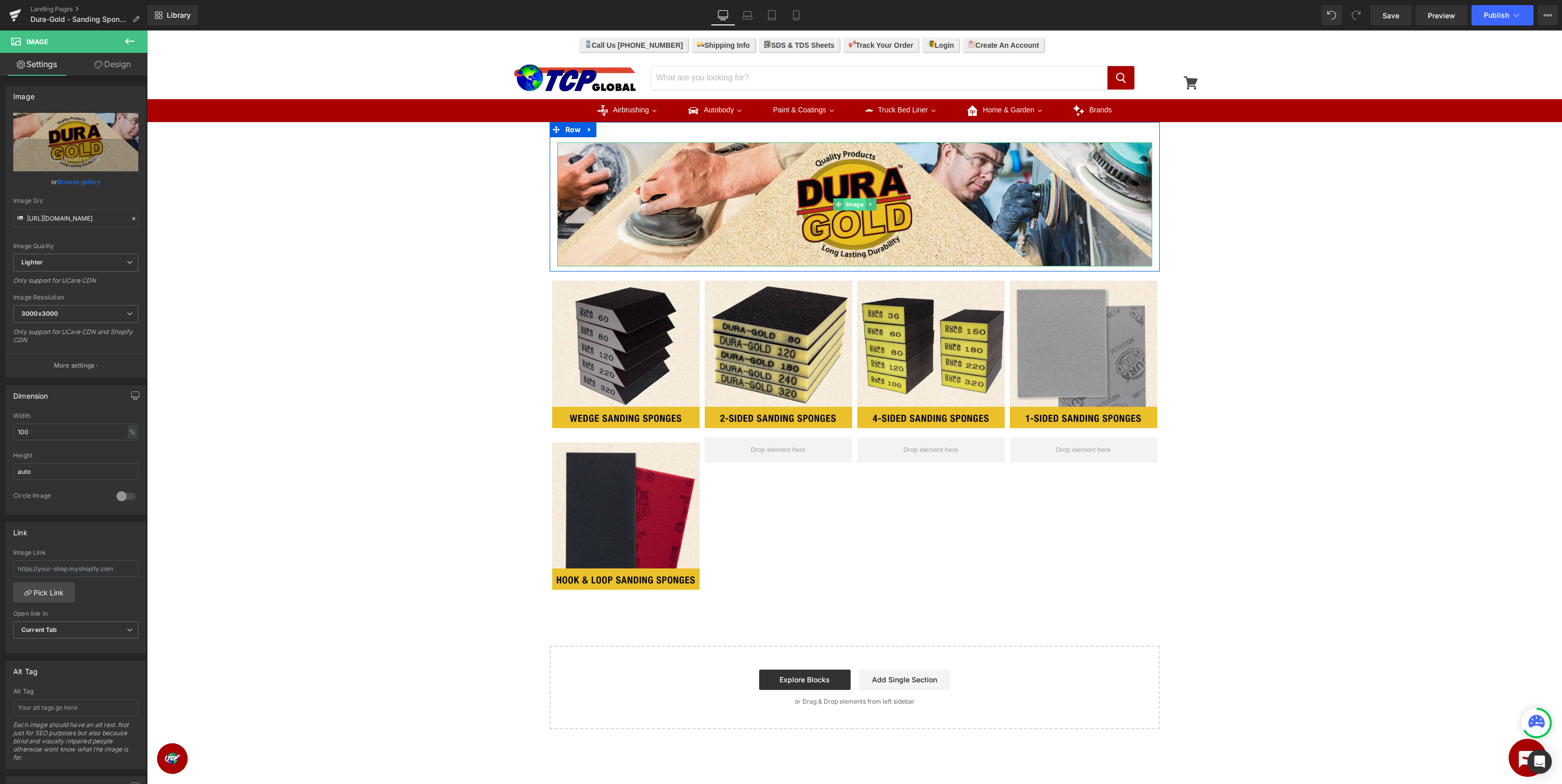
click at [853, 207] on span "Image" at bounding box center [854, 204] width 22 height 12
click at [65, 590] on link "Pick Link" at bounding box center [44, 592] width 61 height 21
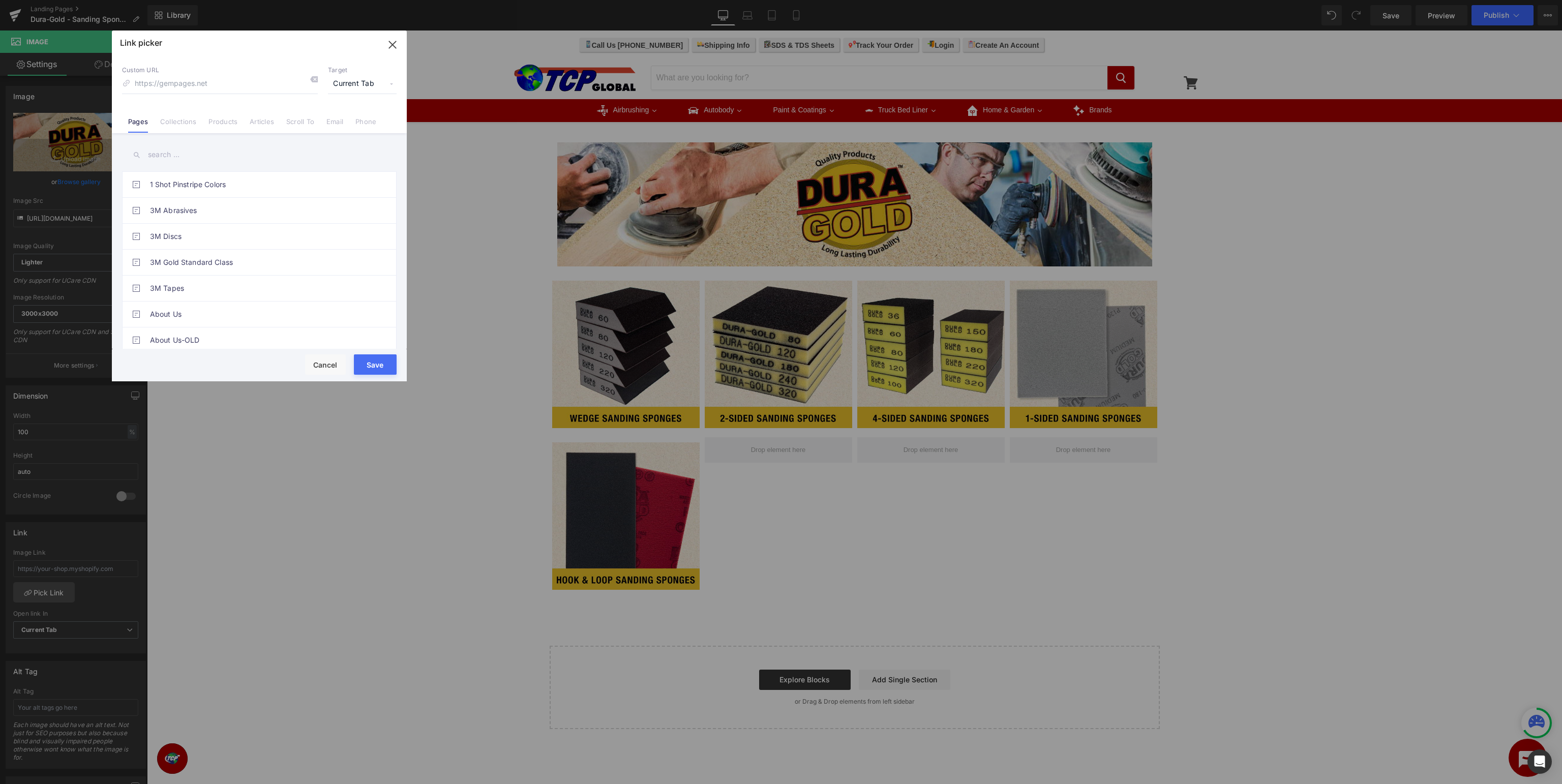
click at [225, 150] on input "text" at bounding box center [259, 155] width 275 height 23
type input "dura-gold"
click at [237, 181] on link "Dura-Gold - Homepage" at bounding box center [261, 184] width 224 height 25
type input "/pages/brand-dura-gold"
click at [369, 361] on button "Save" at bounding box center [375, 364] width 42 height 21
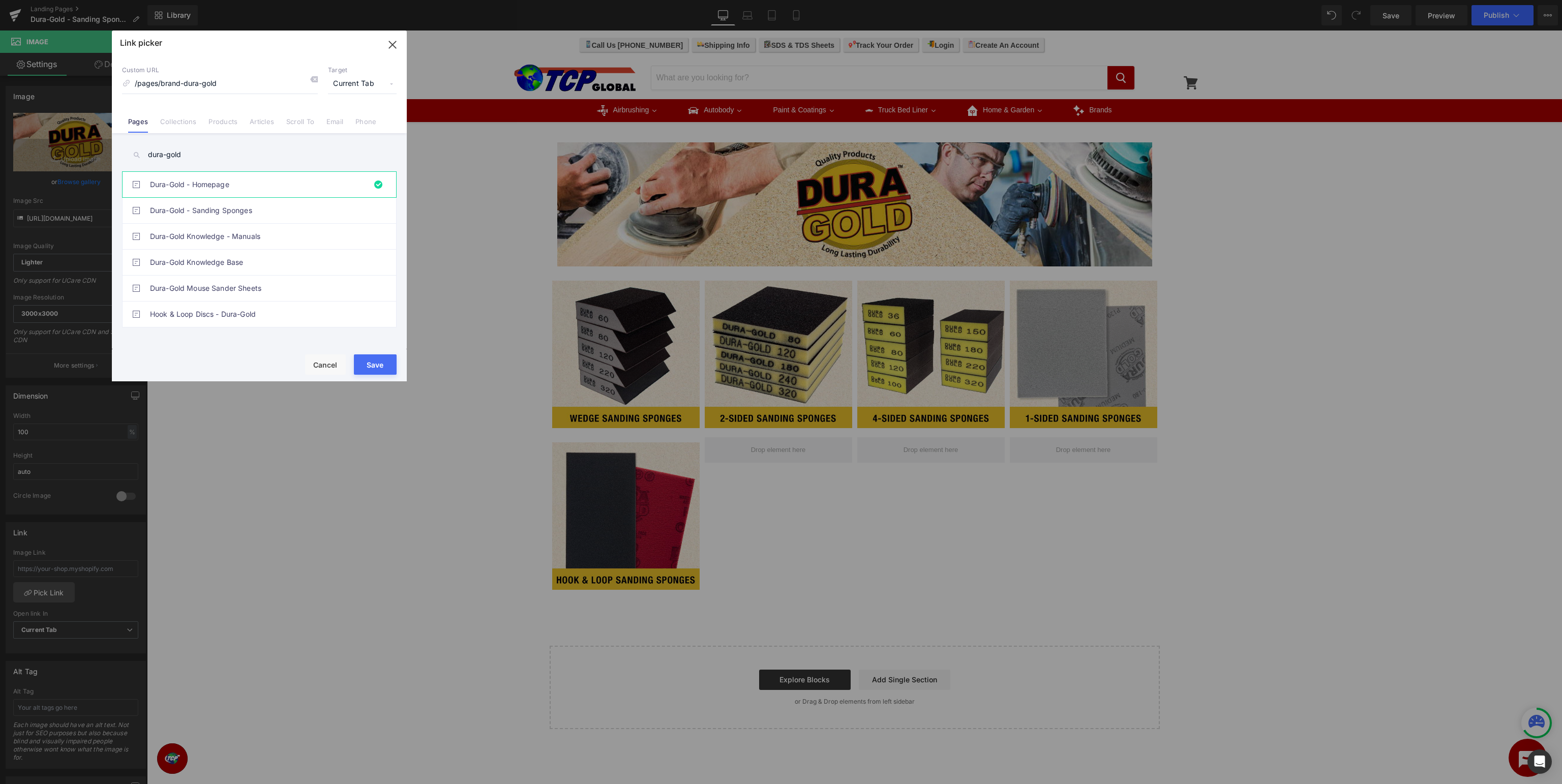
type input "/pages/brand-dura-gold"
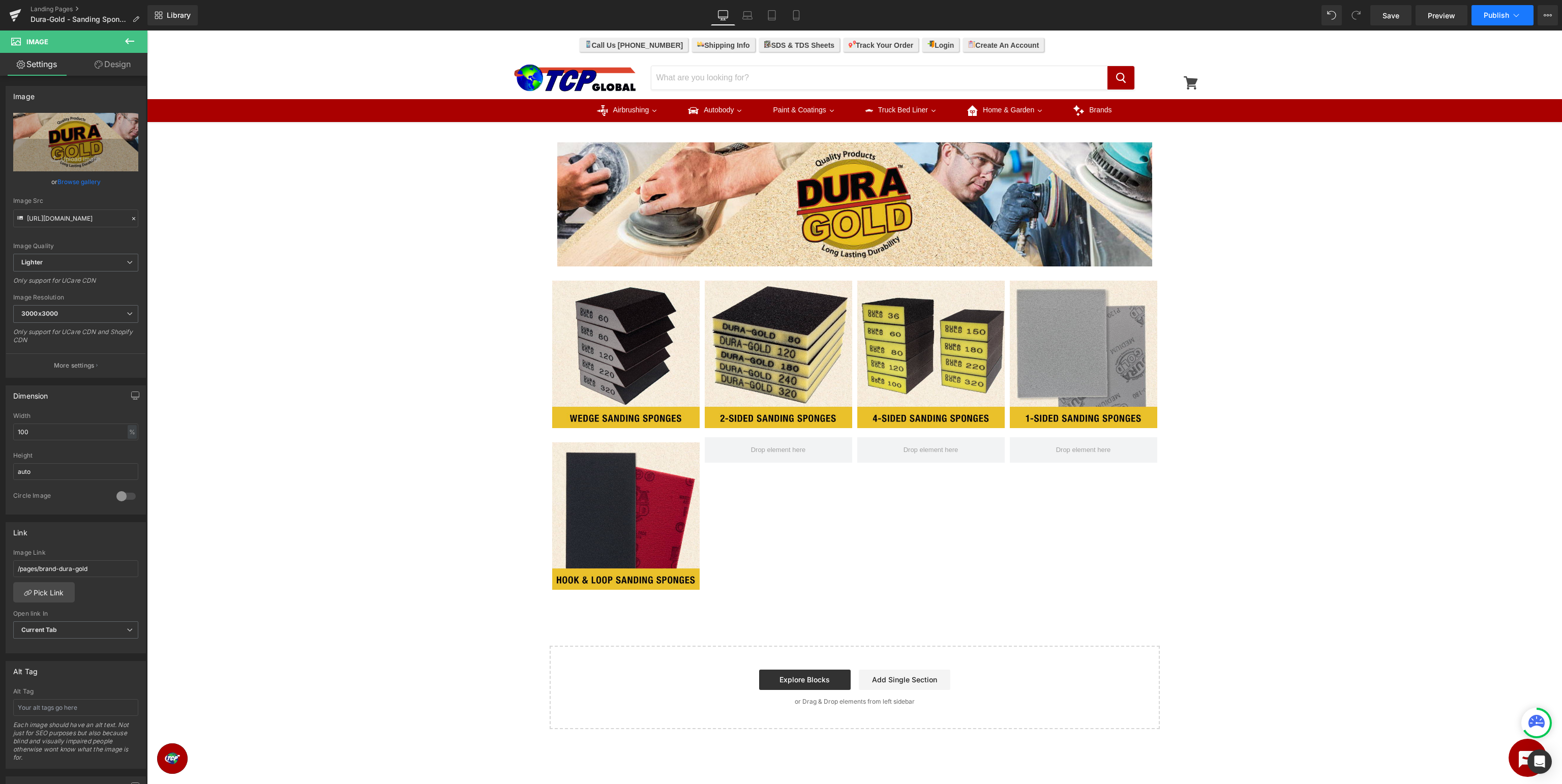
click at [1506, 13] on span "Publish" at bounding box center [1497, 15] width 25 height 8
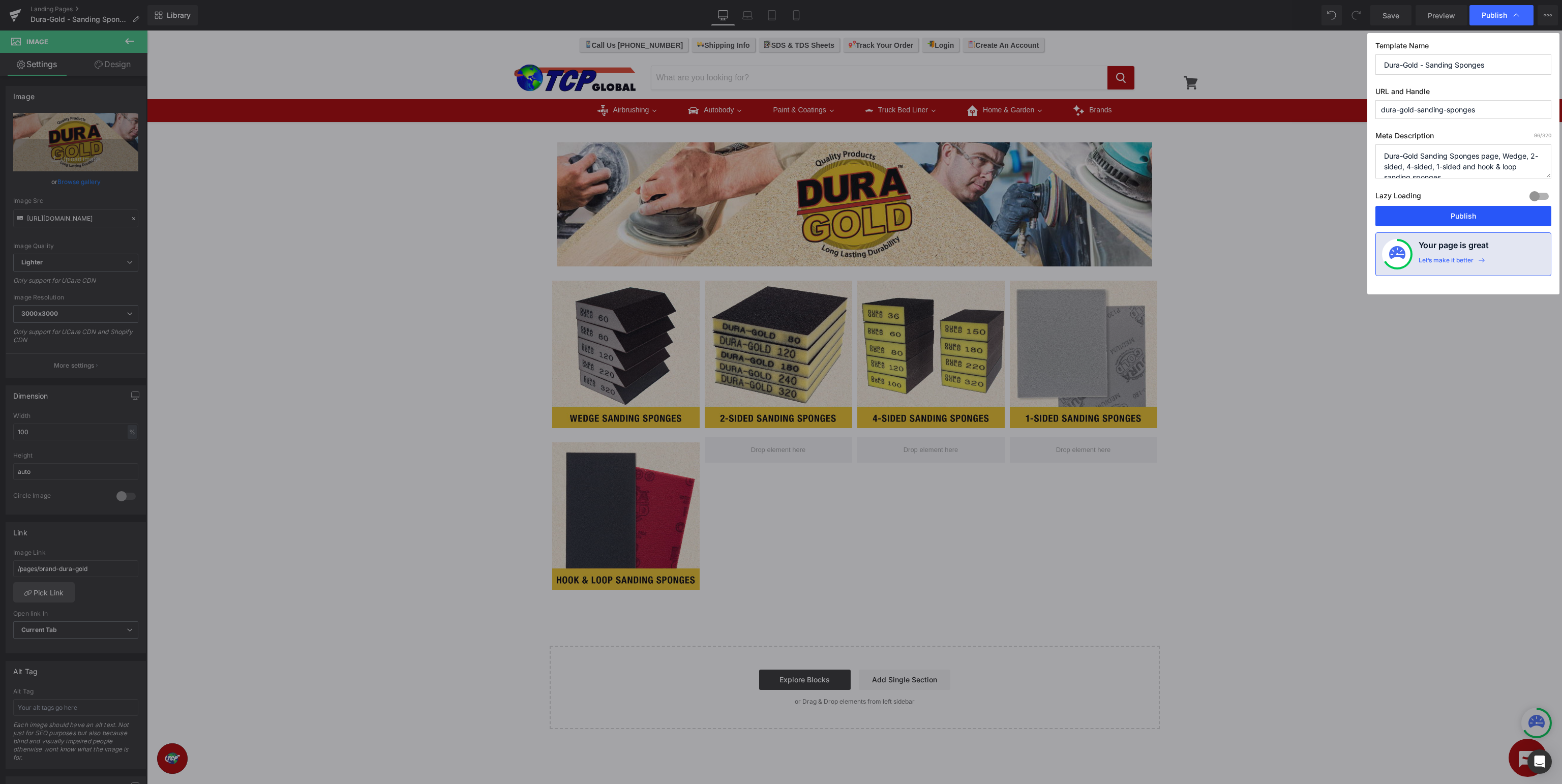
drag, startPoint x: 1452, startPoint y: 215, endPoint x: 1311, endPoint y: 187, distance: 143.8
click at [1452, 215] on button "Publish" at bounding box center [1463, 216] width 176 height 21
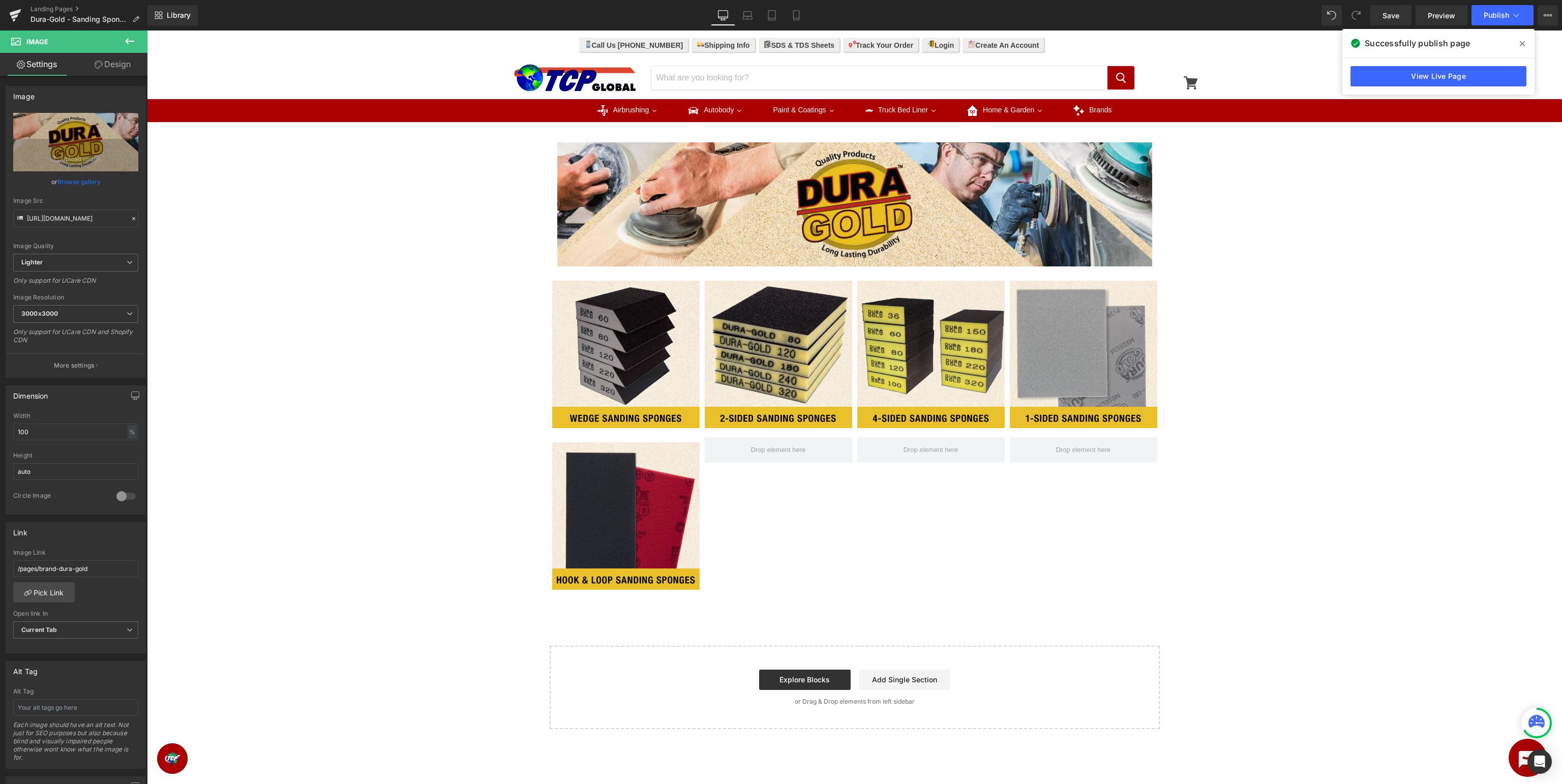
click at [1529, 44] on span at bounding box center [1522, 44] width 16 height 16
click at [9, 16] on link at bounding box center [15, 15] width 30 height 30
